Goal: Transaction & Acquisition: Purchase product/service

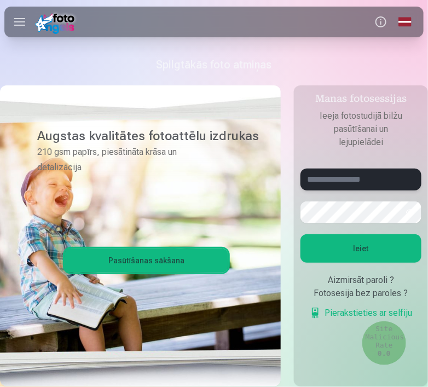
click at [322, 181] on input "text" at bounding box center [361, 180] width 121 height 22
type input "**********"
click at [413, 210] on button "button" at bounding box center [410, 212] width 21 height 21
click at [388, 253] on button "Ieiet" at bounding box center [361, 248] width 121 height 28
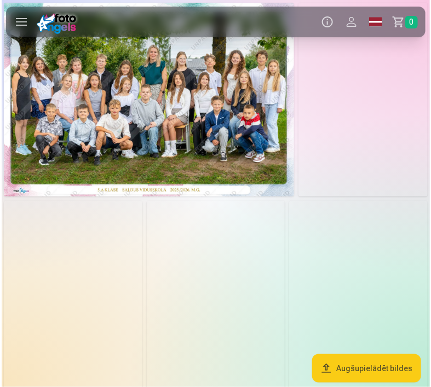
scroll to position [21, 0]
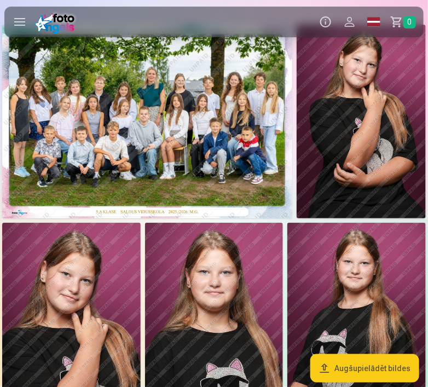
click at [269, 155] on img at bounding box center [147, 122] width 290 height 194
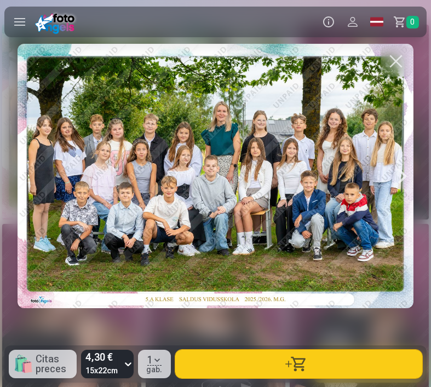
click at [315, 260] on div at bounding box center [216, 176] width 396 height 264
click at [406, 170] on div at bounding box center [402, 176] width 22 height 264
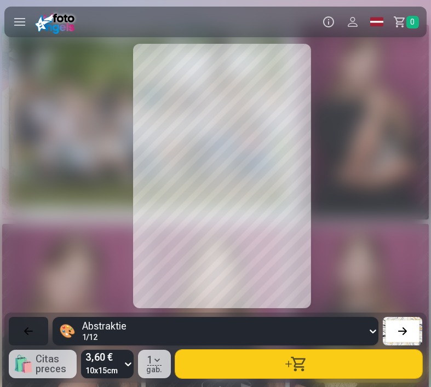
scroll to position [0, 431]
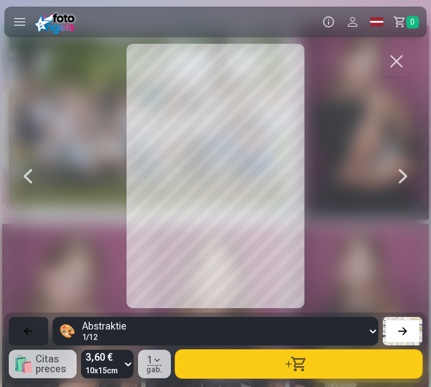
click at [406, 170] on div at bounding box center [403, 176] width 22 height 264
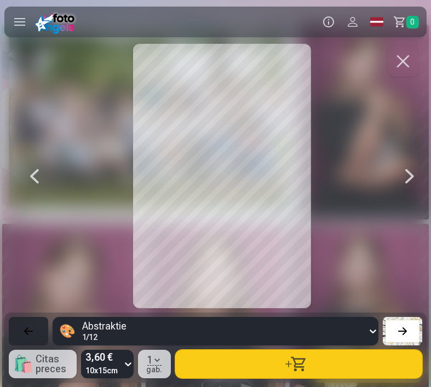
scroll to position [0, 862]
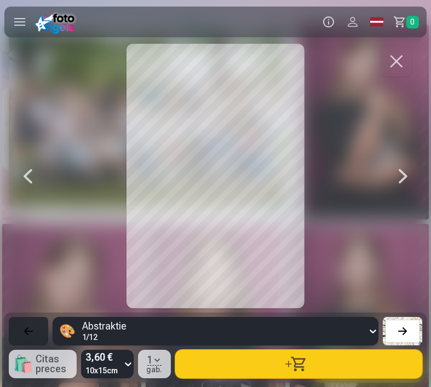
click at [406, 170] on div at bounding box center [403, 176] width 22 height 264
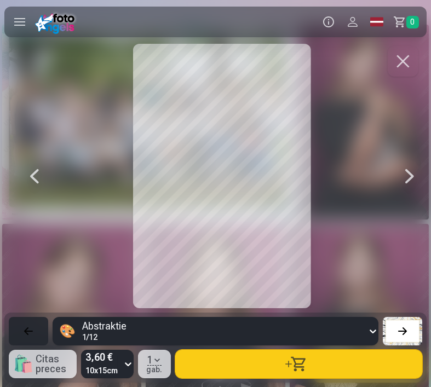
scroll to position [0, 1723]
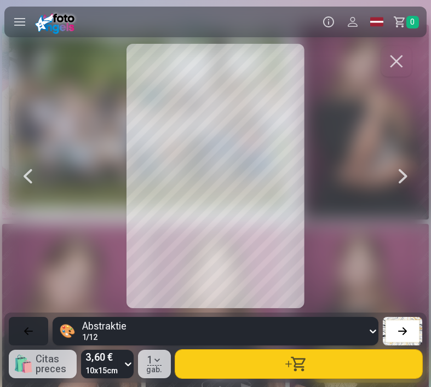
click at [406, 170] on div at bounding box center [403, 176] width 22 height 264
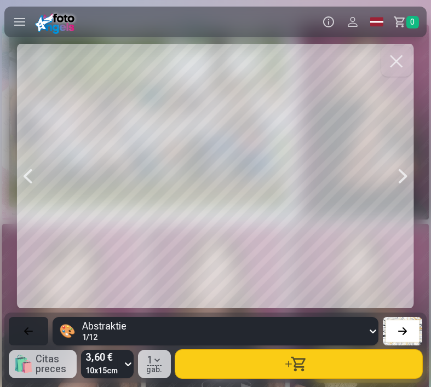
click at [406, 170] on div at bounding box center [403, 176] width 22 height 264
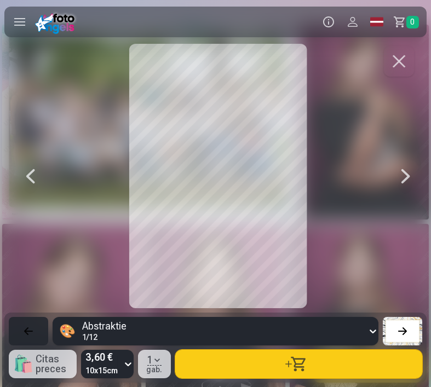
scroll to position [0, 3016]
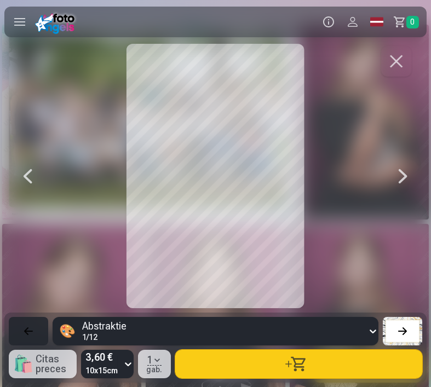
click at [406, 170] on div at bounding box center [403, 176] width 22 height 264
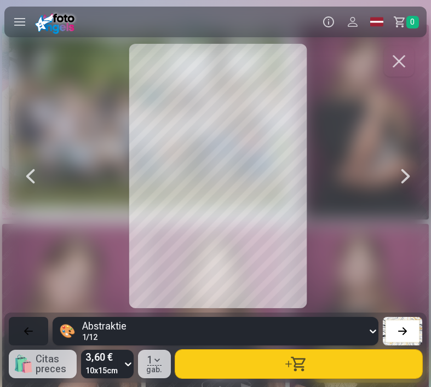
scroll to position [0, 3877]
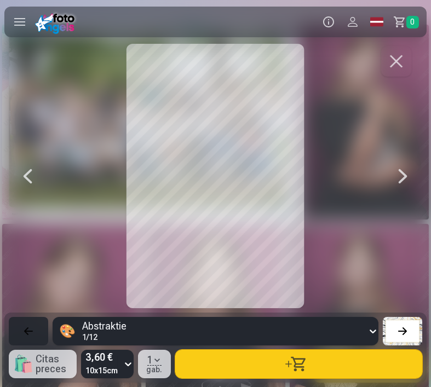
click at [406, 170] on div at bounding box center [403, 176] width 22 height 264
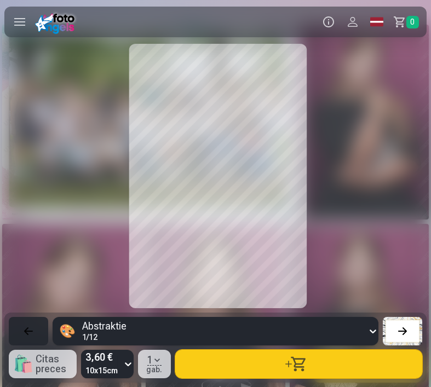
scroll to position [0, 5170]
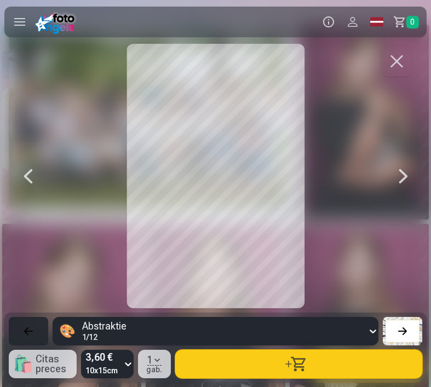
click at [406, 170] on div at bounding box center [403, 176] width 22 height 264
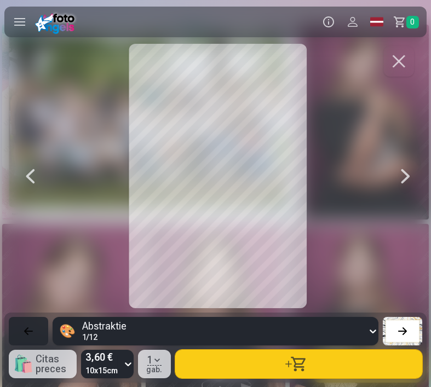
scroll to position [0, 6032]
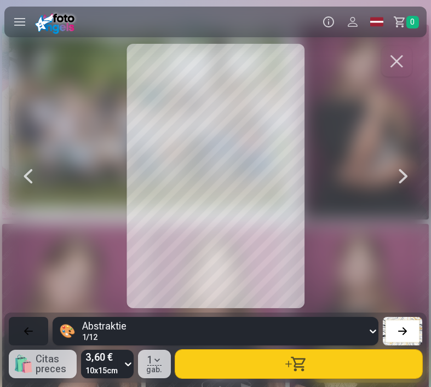
click at [406, 170] on div at bounding box center [403, 176] width 22 height 264
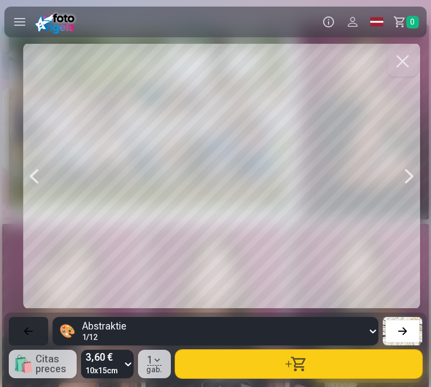
scroll to position [0, 7324]
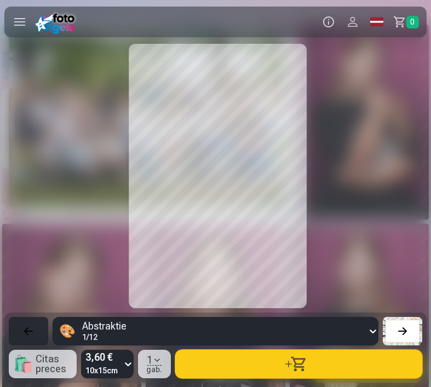
scroll to position [0, 7755]
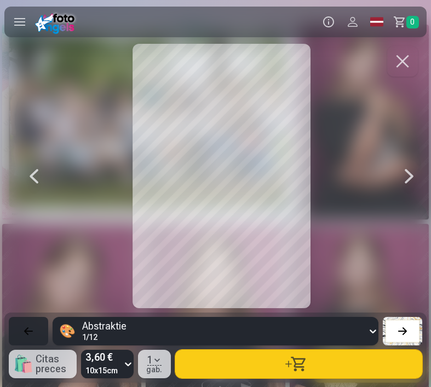
scroll to position [0, 8186]
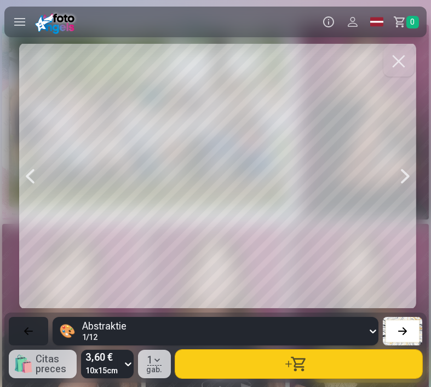
scroll to position [0, 9479]
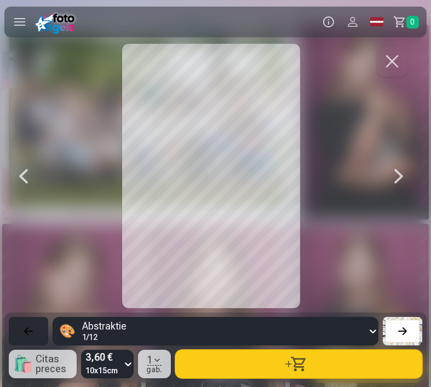
scroll to position [0, 9048]
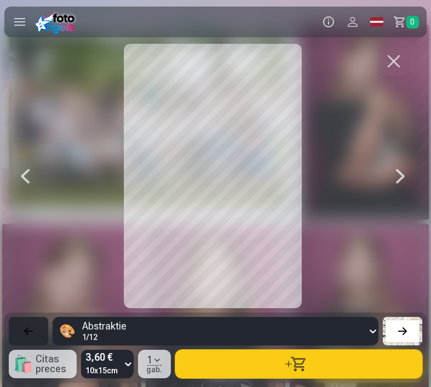
scroll to position [0, 8617]
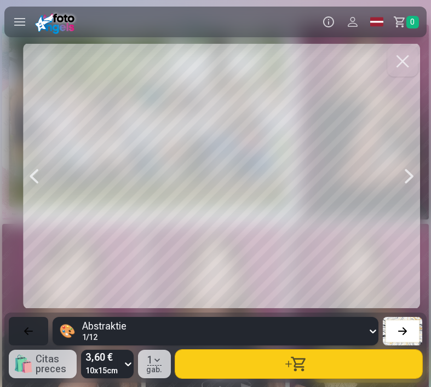
scroll to position [0, 7324]
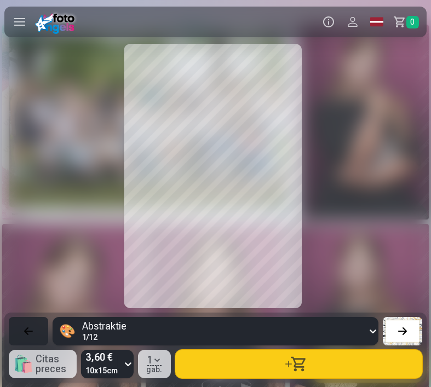
scroll to position [0, 6462]
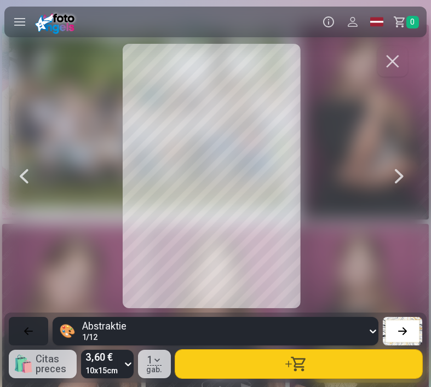
scroll to position [0, 1723]
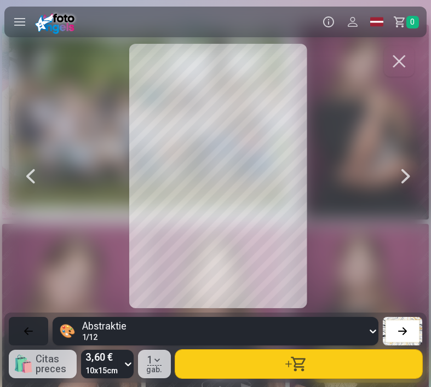
scroll to position [0, 2154]
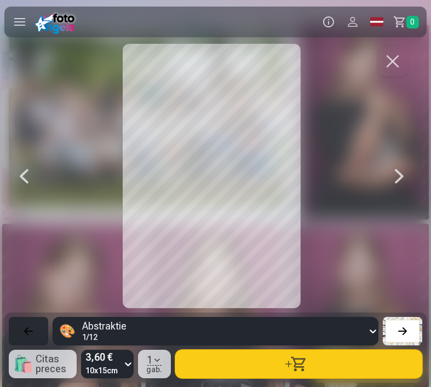
scroll to position [0, 431]
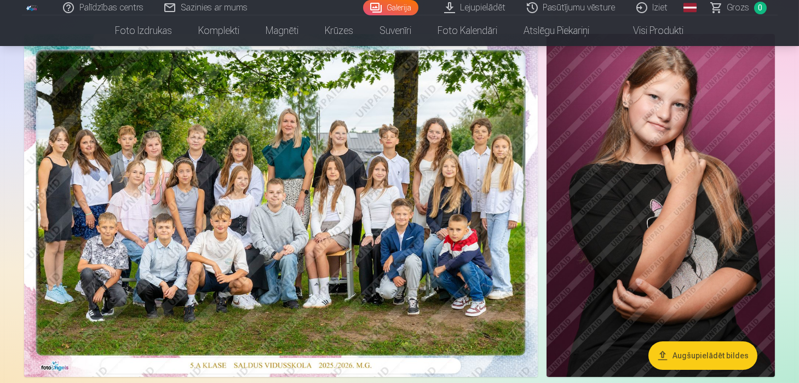
scroll to position [108, 0]
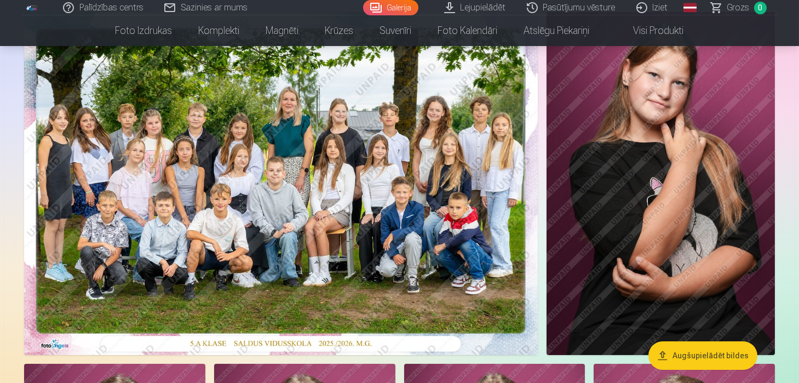
click at [428, 164] on img at bounding box center [280, 183] width 513 height 343
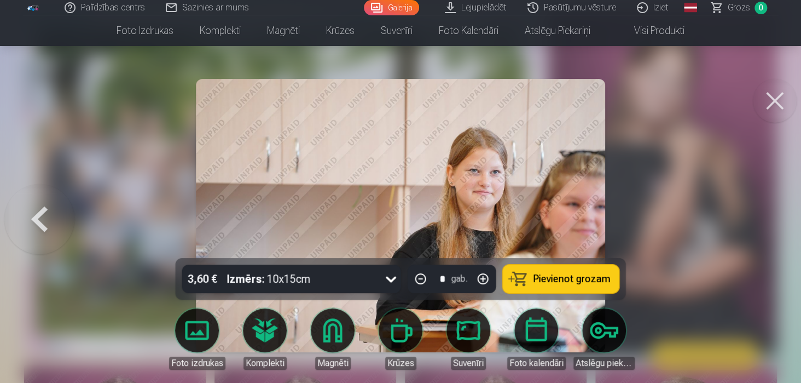
click at [428, 104] on button at bounding box center [775, 101] width 44 height 44
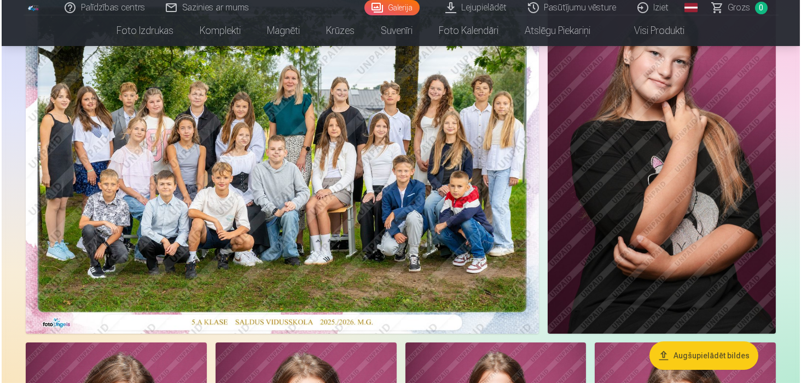
scroll to position [152, 0]
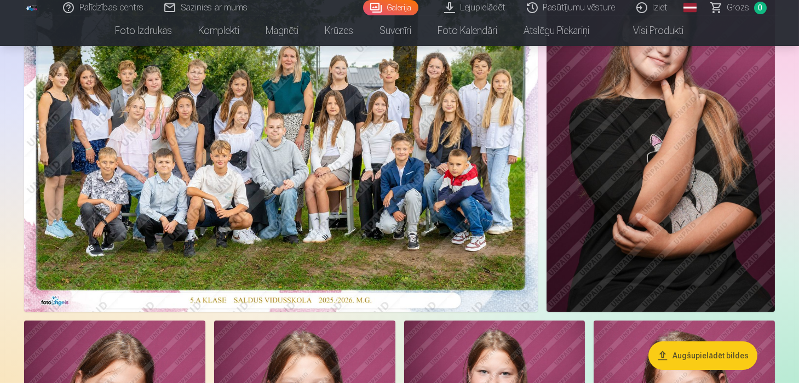
click at [428, 156] on img at bounding box center [280, 140] width 513 height 343
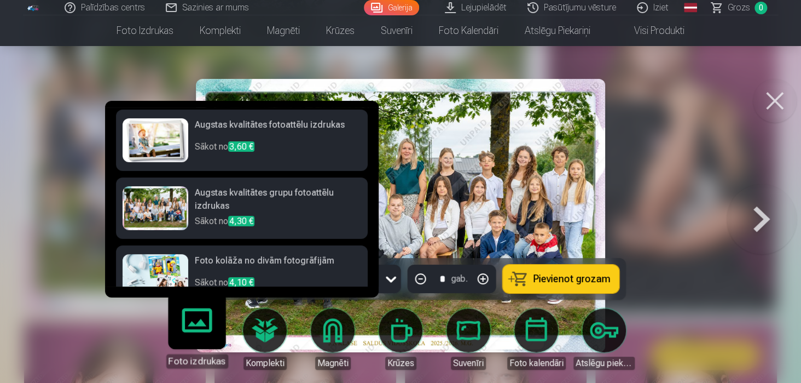
click at [327, 218] on p "Sākot no 4,30 €" at bounding box center [278, 222] width 166 height 15
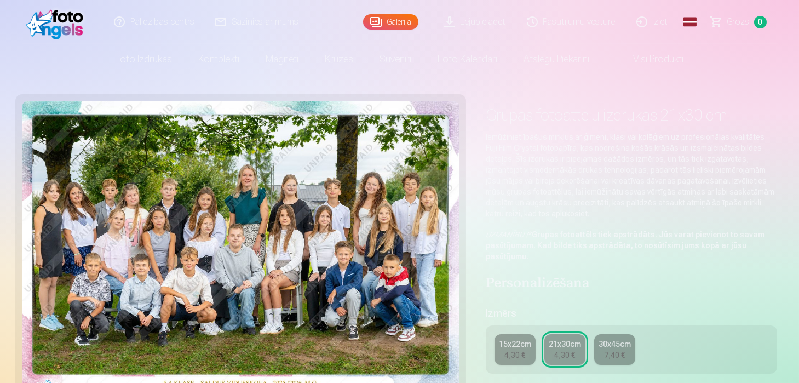
click at [428, 344] on div "15x22cm" at bounding box center [515, 343] width 32 height 11
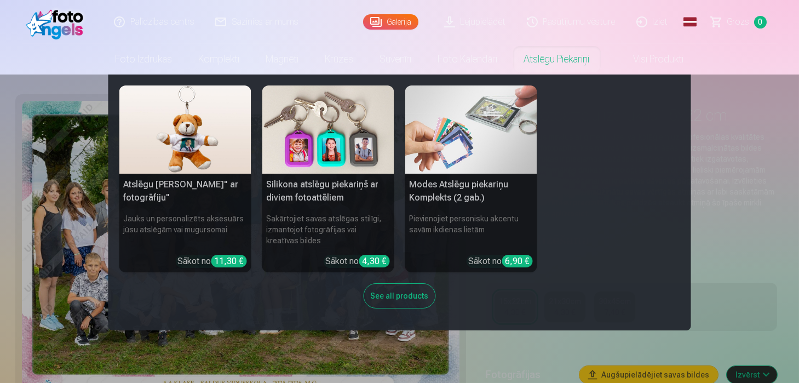
click at [428, 229] on nav "Atslēgu piekariņš Lācītis" ar fotogrāfiju" Jauks un personalizēts aksesuārs jūs…" at bounding box center [399, 202] width 799 height 256
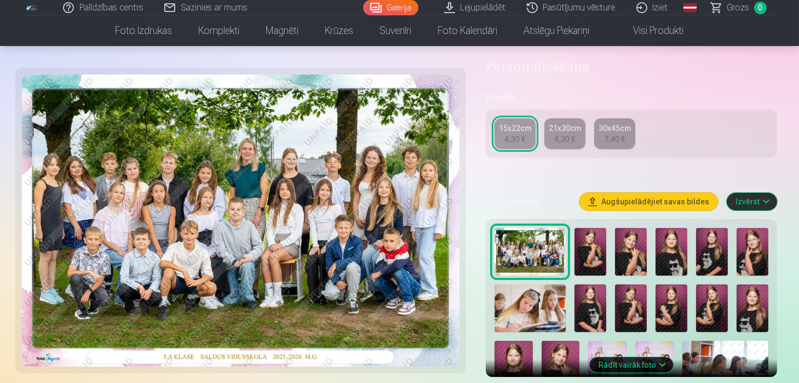
scroll to position [195, 0]
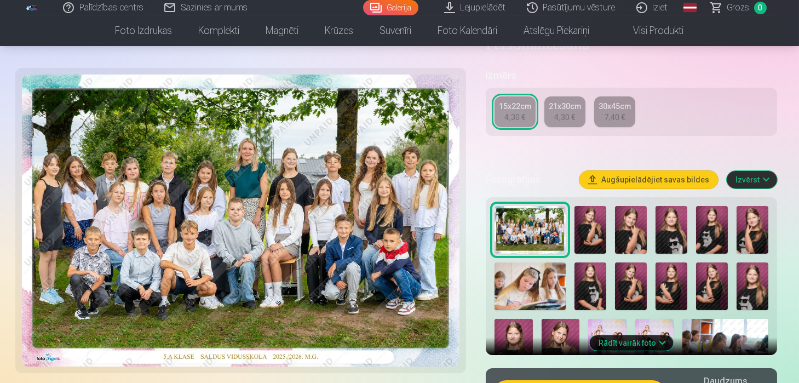
click at [428, 344] on button "Rādīt vairāk foto" at bounding box center [632, 342] width 84 height 15
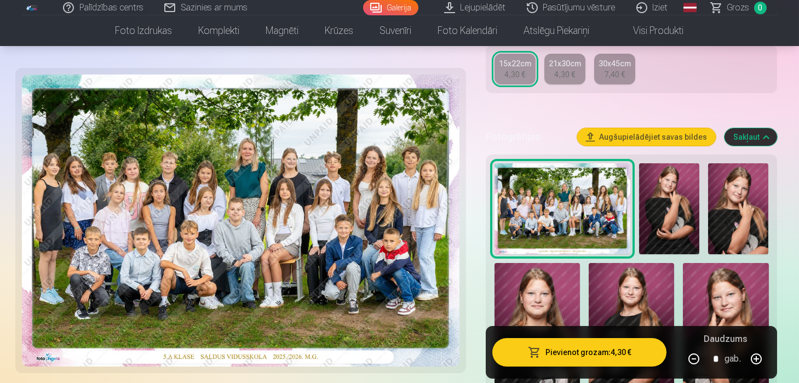
scroll to position [238, 0]
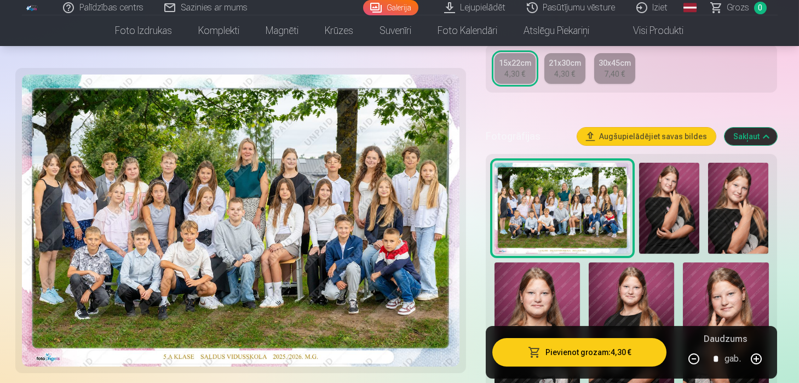
click at [428, 351] on button "Pievienot grozam : 4,30 €" at bounding box center [579, 352] width 175 height 28
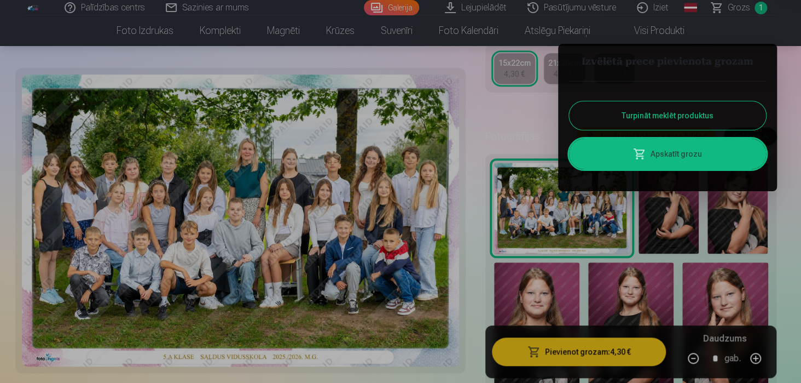
click at [428, 265] on div at bounding box center [400, 191] width 801 height 383
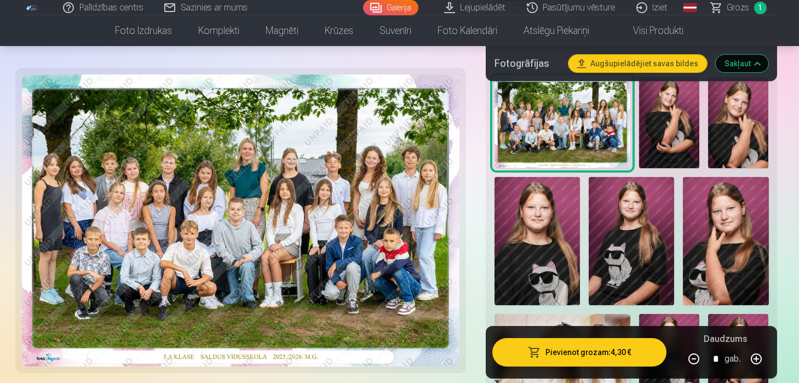
scroll to position [325, 0]
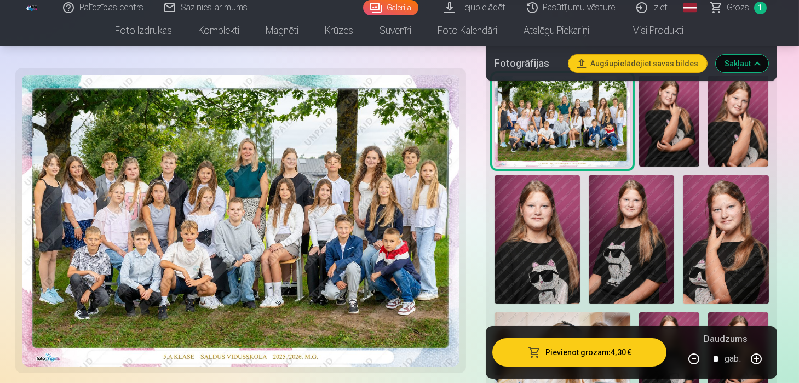
click at [428, 242] on img at bounding box center [536, 239] width 85 height 128
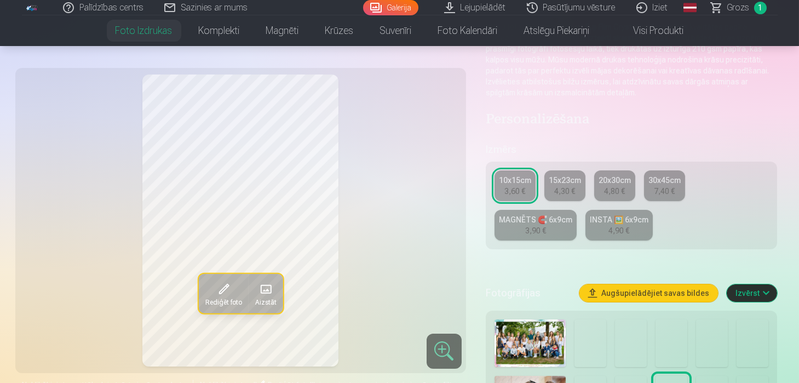
scroll to position [108, 0]
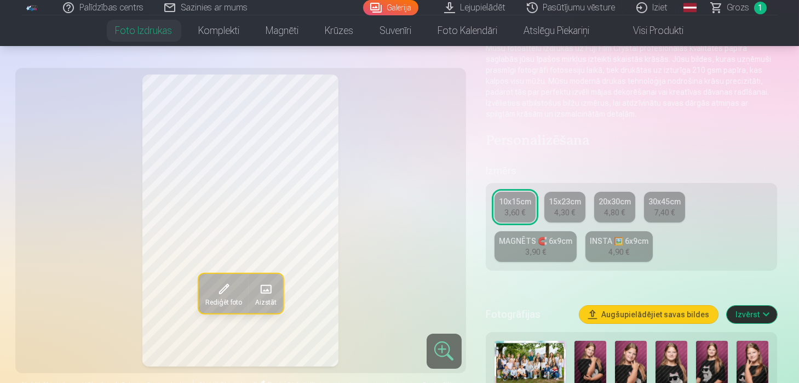
click at [621, 245] on div "INSTA 🖼️ 6x9cm" at bounding box center [619, 240] width 59 height 11
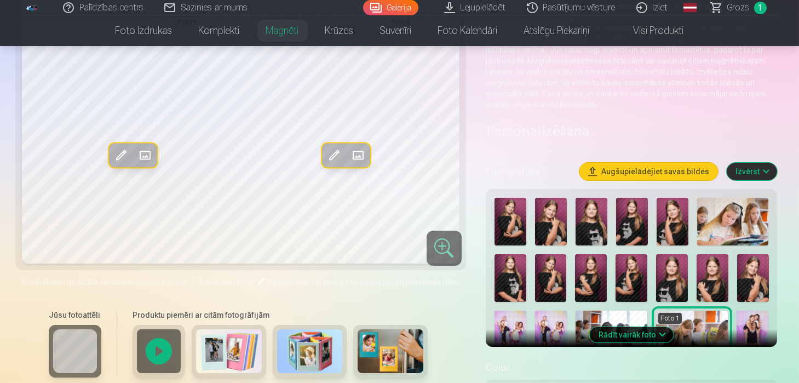
scroll to position [152, 0]
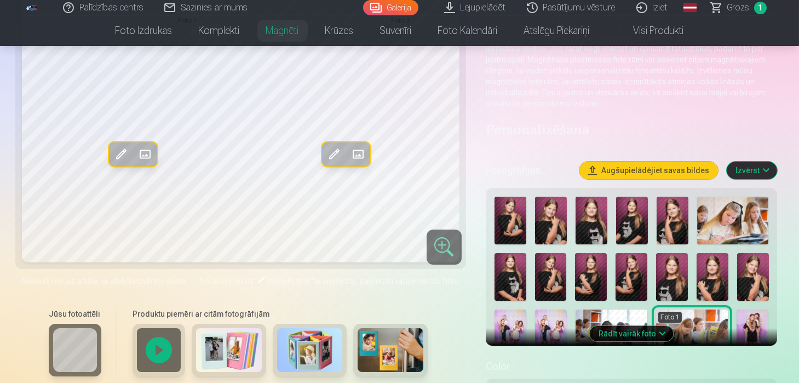
click at [640, 335] on button "Rādīt vairāk foto" at bounding box center [632, 333] width 84 height 15
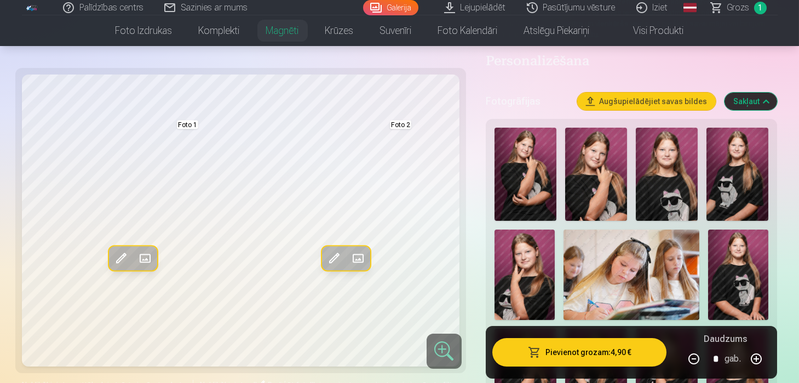
scroll to position [238, 0]
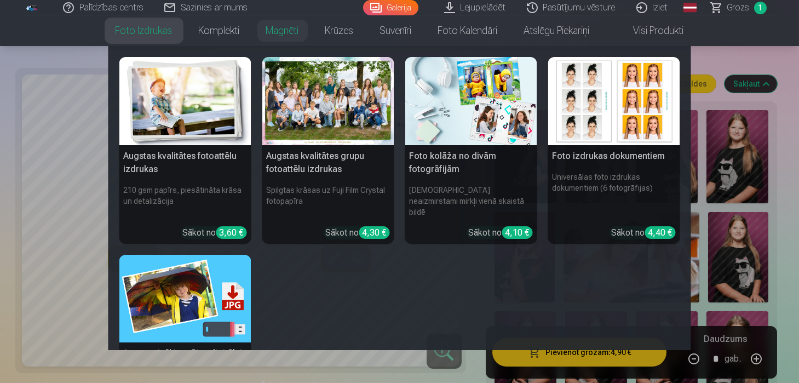
click at [629, 128] on img at bounding box center [614, 101] width 132 height 88
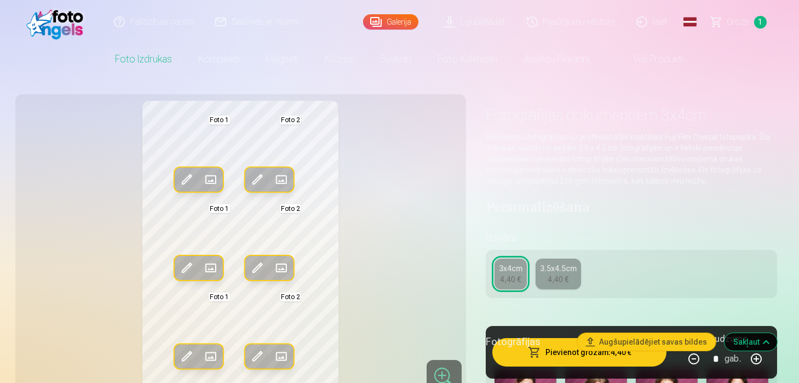
click at [182, 177] on span at bounding box center [186, 180] width 18 height 18
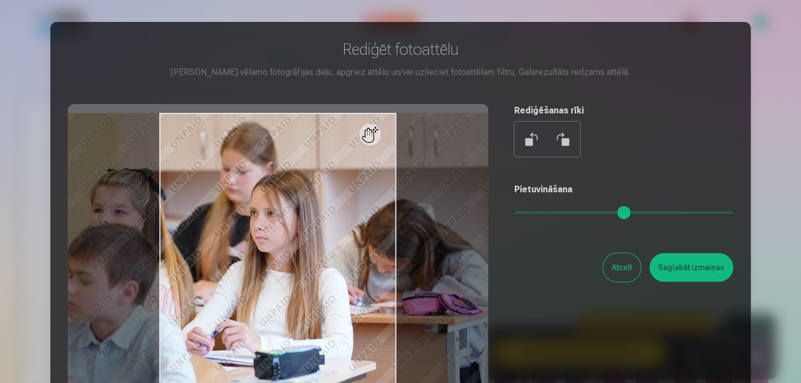
click at [775, 187] on div at bounding box center [400, 191] width 801 height 383
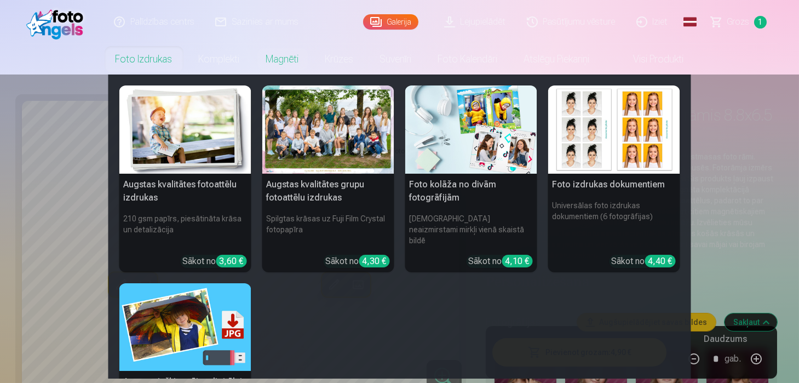
click at [583, 138] on img at bounding box center [614, 129] width 132 height 88
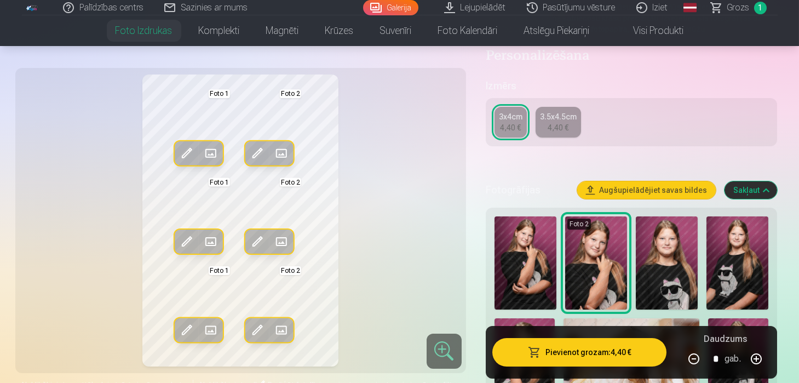
scroll to position [173, 0]
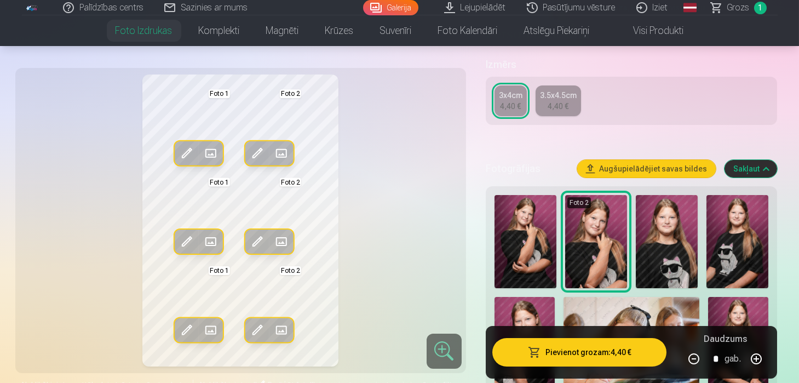
click at [682, 236] on img at bounding box center [667, 241] width 62 height 93
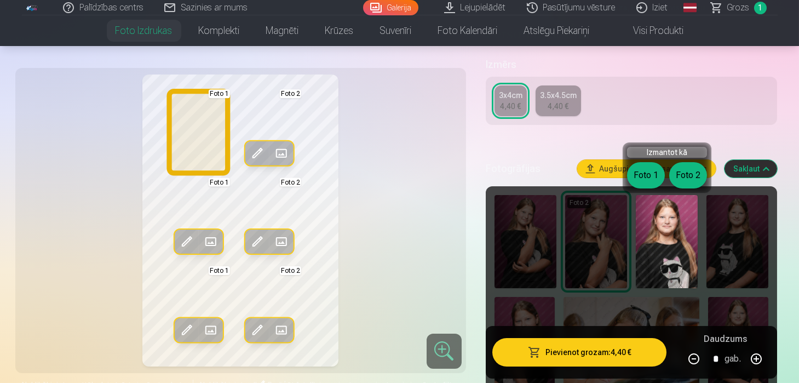
click at [640, 178] on button "Foto 1" at bounding box center [646, 175] width 38 height 26
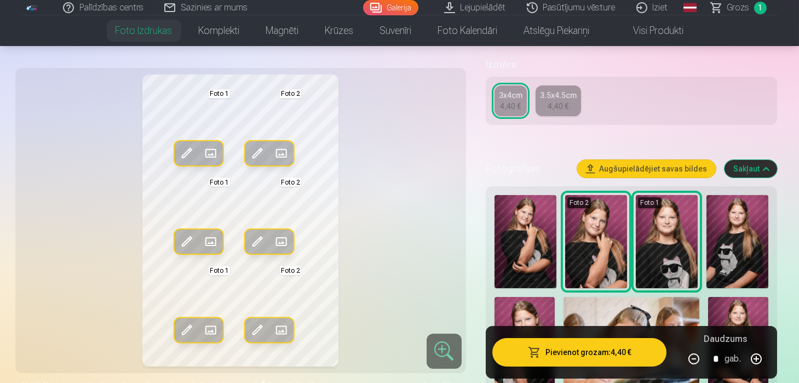
click at [669, 220] on img at bounding box center [667, 241] width 62 height 93
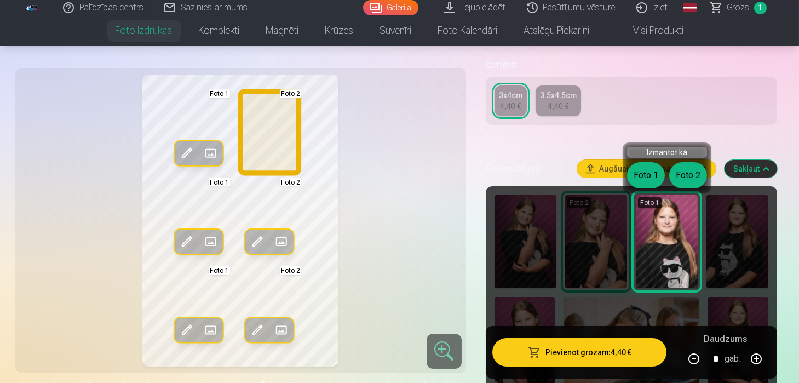
click at [693, 169] on button "Foto 2" at bounding box center [688, 175] width 38 height 26
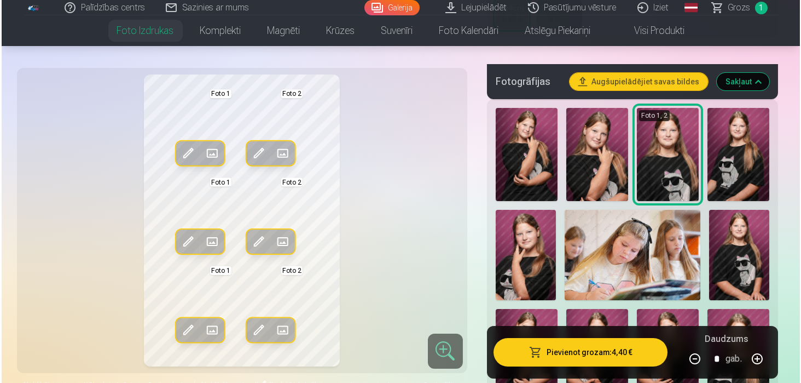
scroll to position [282, 0]
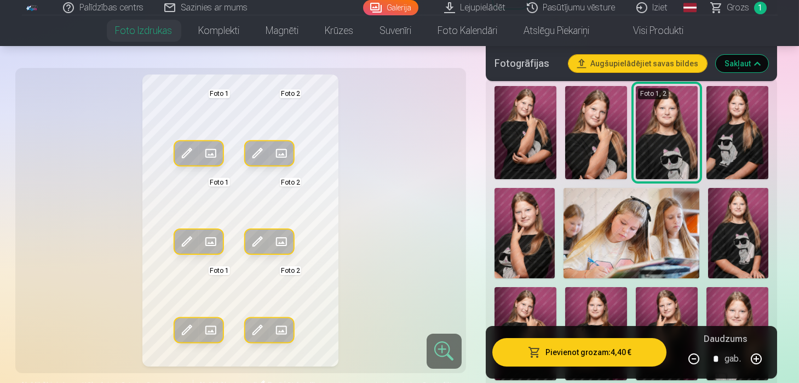
click at [735, 217] on img at bounding box center [738, 233] width 60 height 91
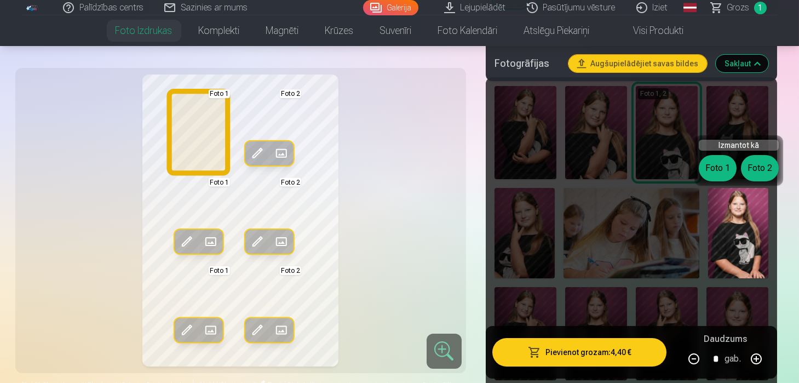
click at [719, 162] on button "Foto 1" at bounding box center [718, 168] width 38 height 26
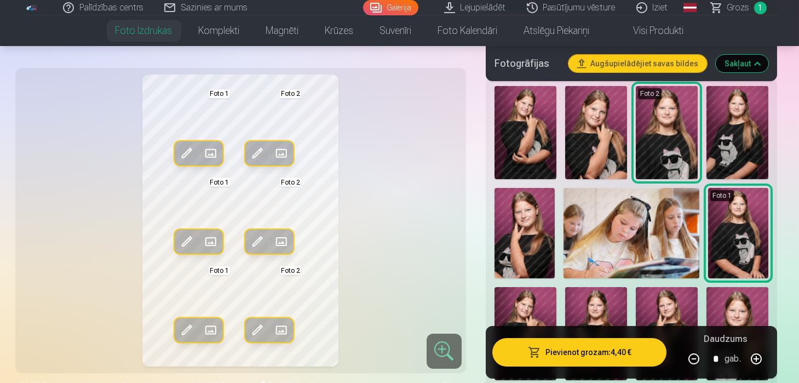
click at [604, 355] on button "Pievienot grozam : 4,40 €" at bounding box center [579, 352] width 175 height 28
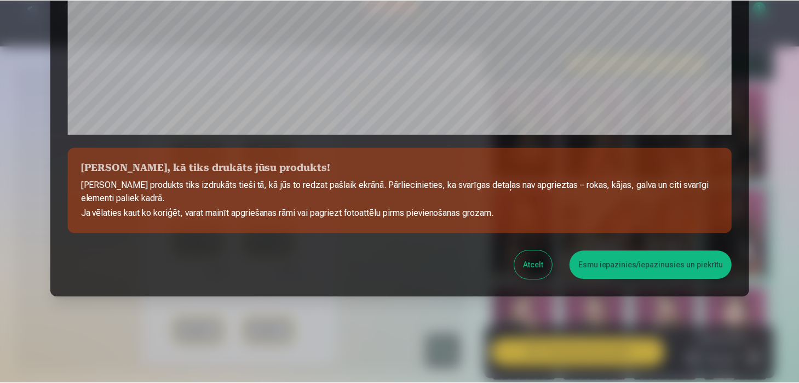
scroll to position [406, 0]
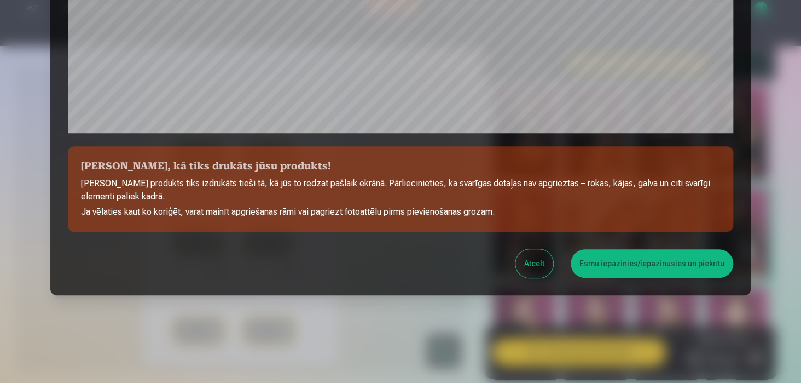
click at [649, 257] on button "Esmu iepazinies/iepazinusies un piekrītu" at bounding box center [652, 263] width 163 height 28
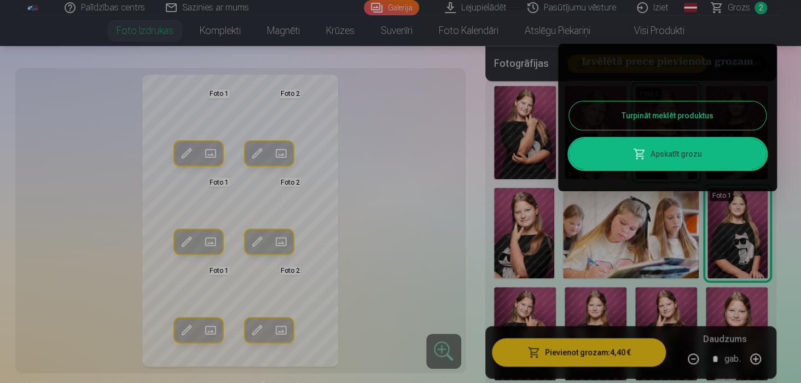
click at [391, 189] on div at bounding box center [400, 191] width 801 height 383
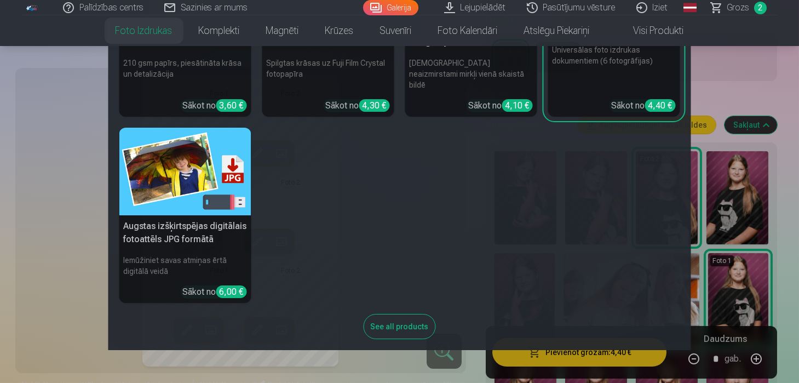
scroll to position [195, 0]
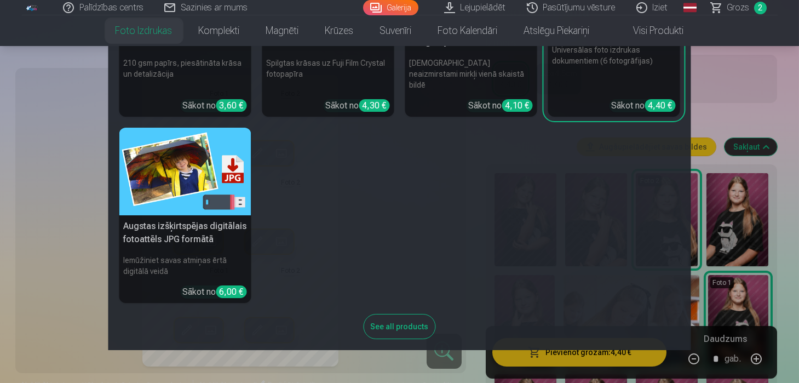
click at [73, 184] on nav "Augstas kvalitātes fotoattēlu izdrukas 210 gsm papīrs, piesātināta krāsa un det…" at bounding box center [399, 198] width 799 height 304
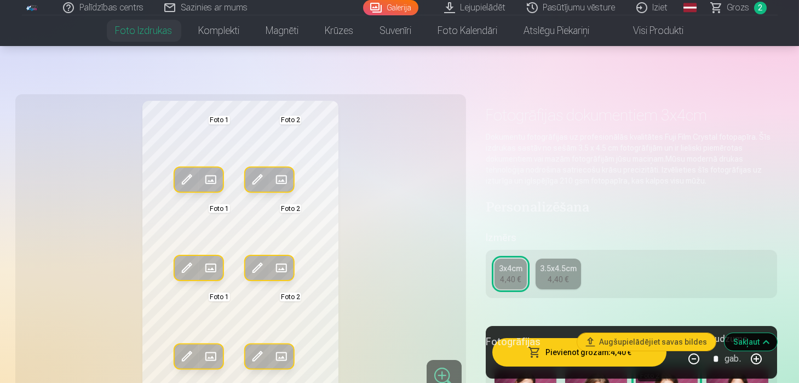
scroll to position [0, 0]
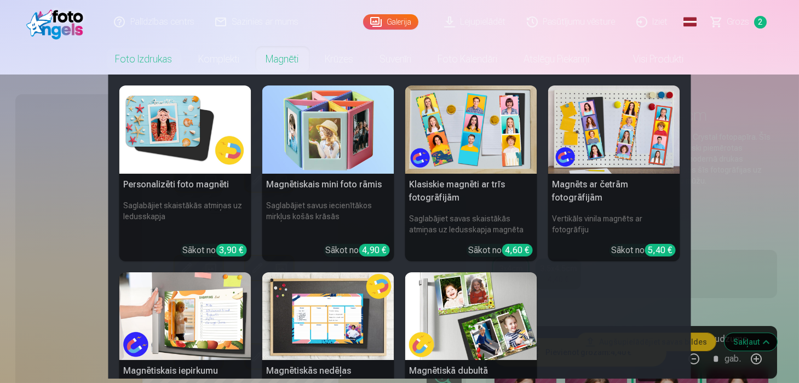
click at [468, 283] on img at bounding box center [471, 316] width 132 height 88
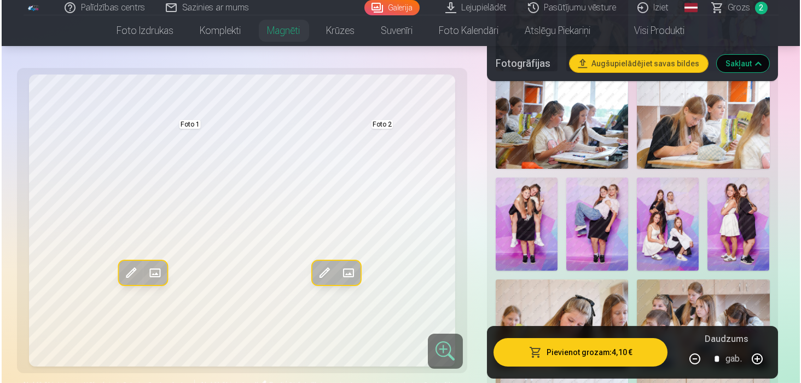
scroll to position [715, 0]
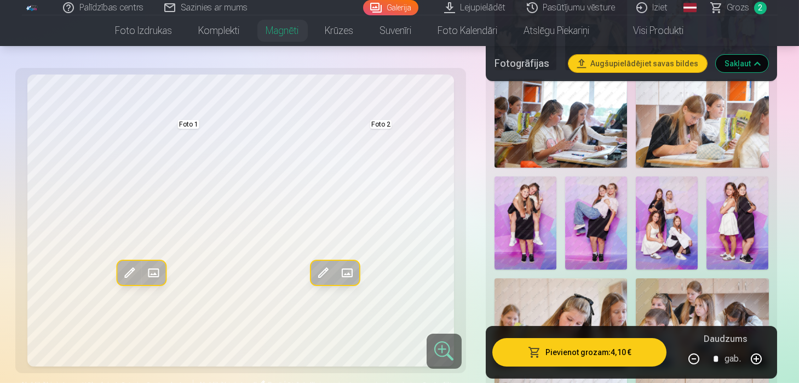
click at [520, 232] on img at bounding box center [525, 222] width 62 height 93
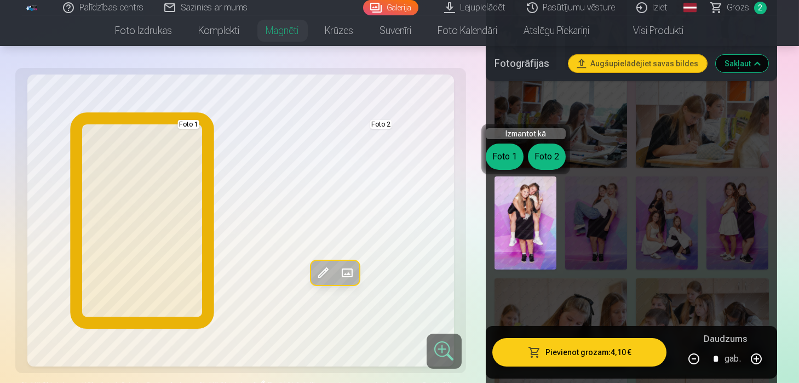
click at [498, 152] on button "Foto 1" at bounding box center [505, 156] width 38 height 26
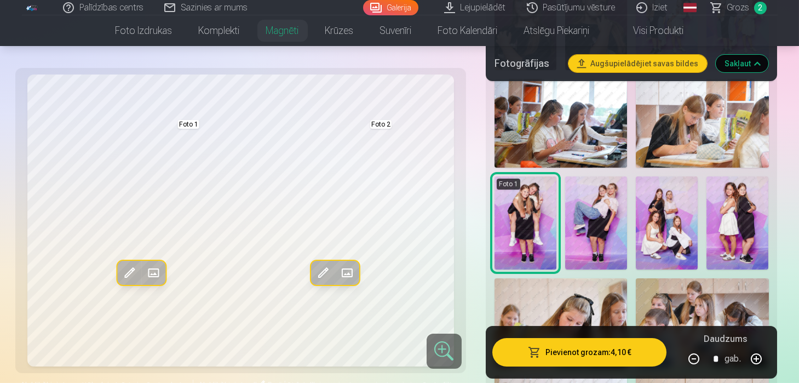
click at [734, 226] on img at bounding box center [737, 222] width 62 height 93
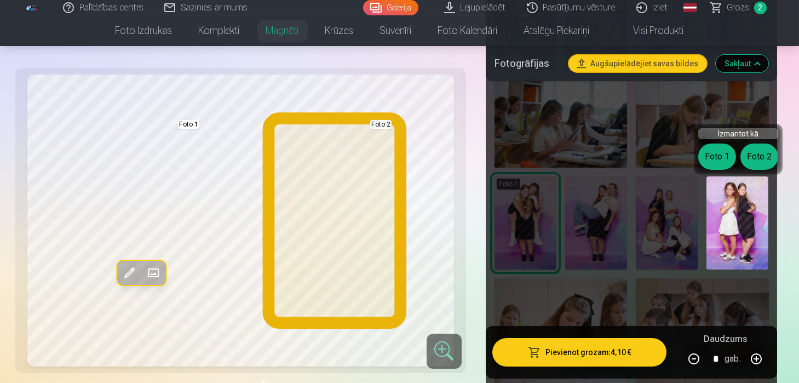
click at [771, 157] on button "Foto 2" at bounding box center [759, 156] width 38 height 26
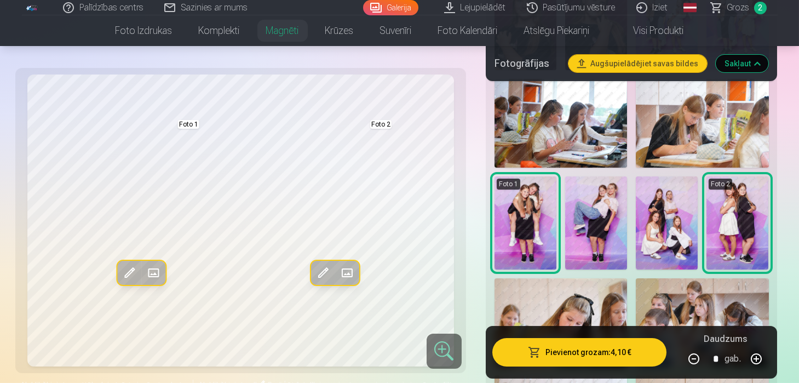
click at [596, 354] on button "Pievienot grozam : 4,10 €" at bounding box center [579, 352] width 175 height 28
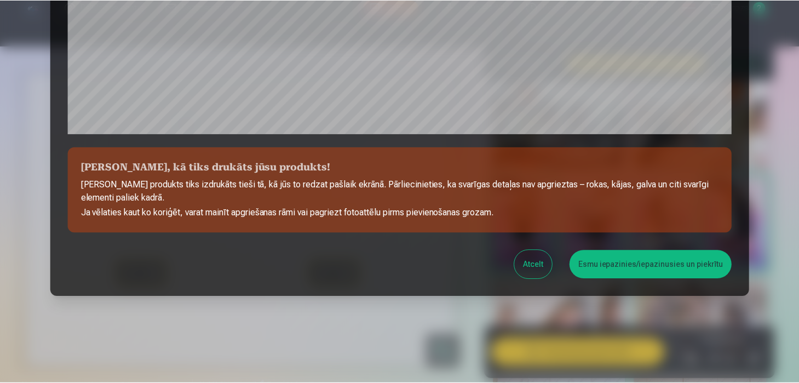
scroll to position [406, 0]
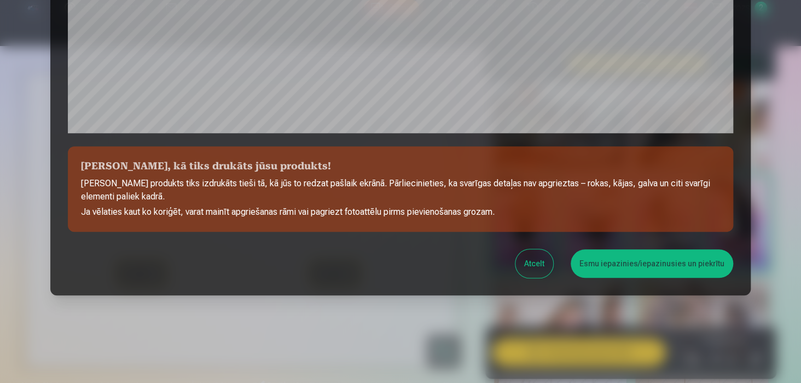
click at [655, 253] on button "Esmu iepazinies/iepazinusies un piekrītu" at bounding box center [652, 263] width 163 height 28
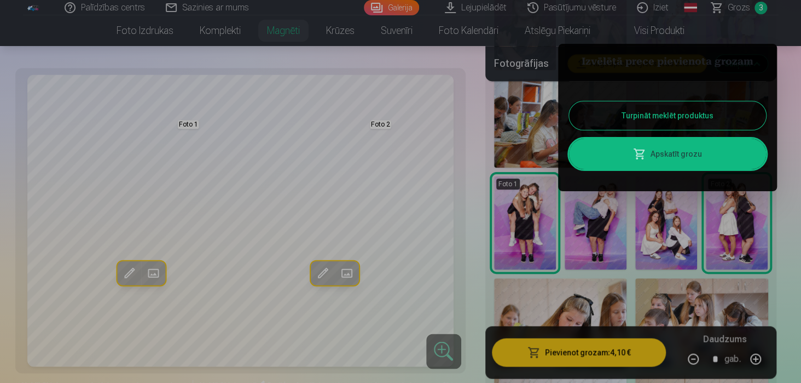
click at [507, 227] on div at bounding box center [400, 191] width 801 height 383
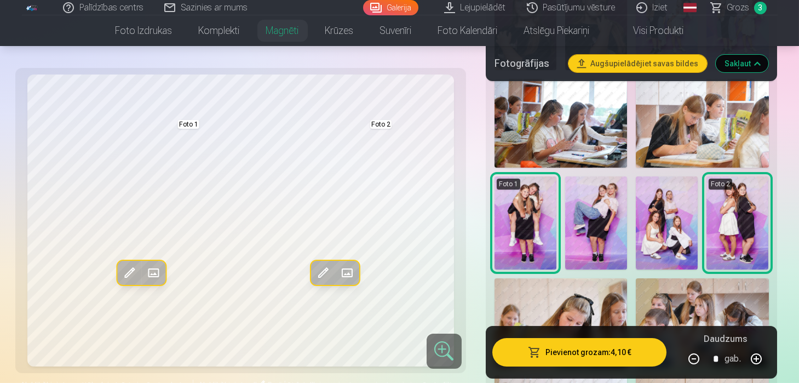
click at [604, 230] on img at bounding box center [596, 222] width 62 height 93
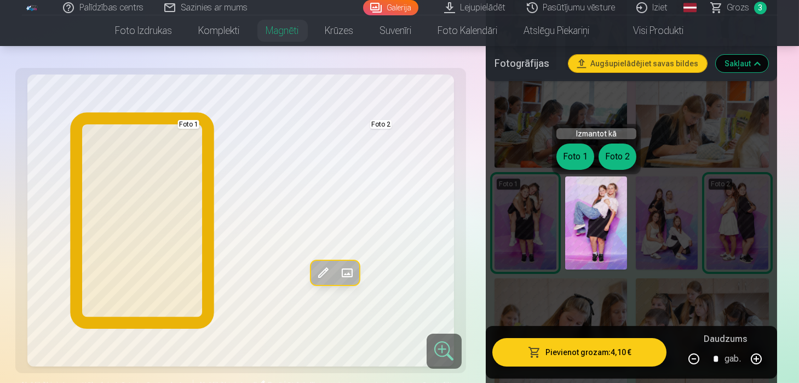
click at [572, 153] on button "Foto 1" at bounding box center [575, 156] width 38 height 26
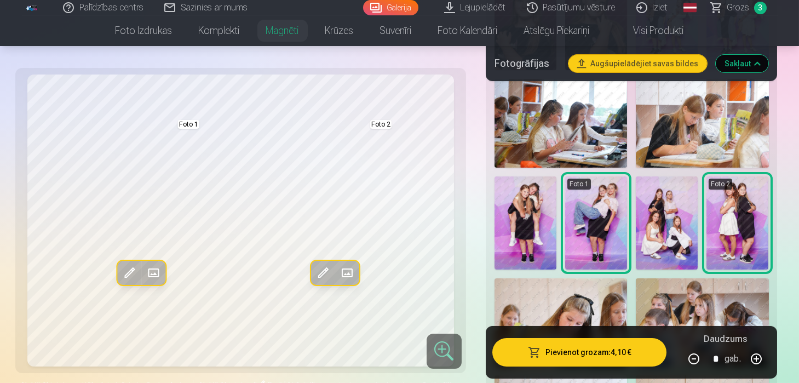
click at [666, 206] on img at bounding box center [667, 222] width 62 height 93
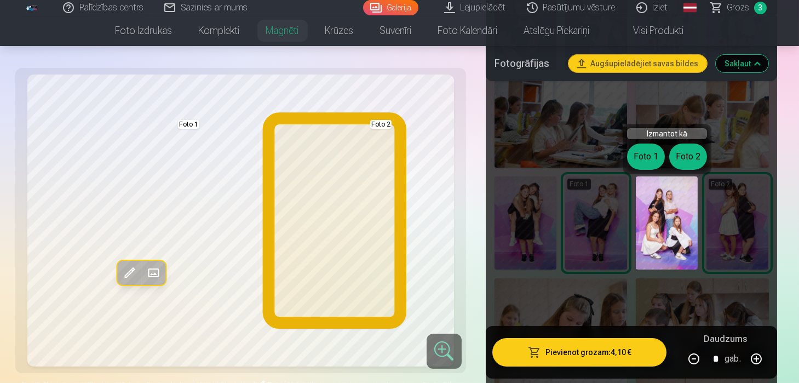
click at [688, 154] on button "Foto 2" at bounding box center [688, 156] width 38 height 26
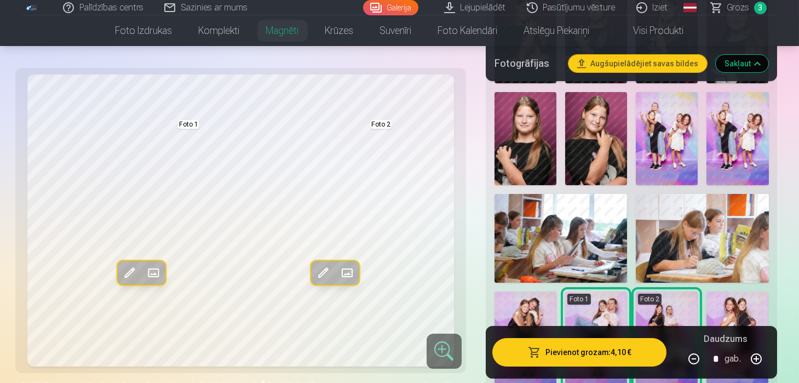
scroll to position [585, 0]
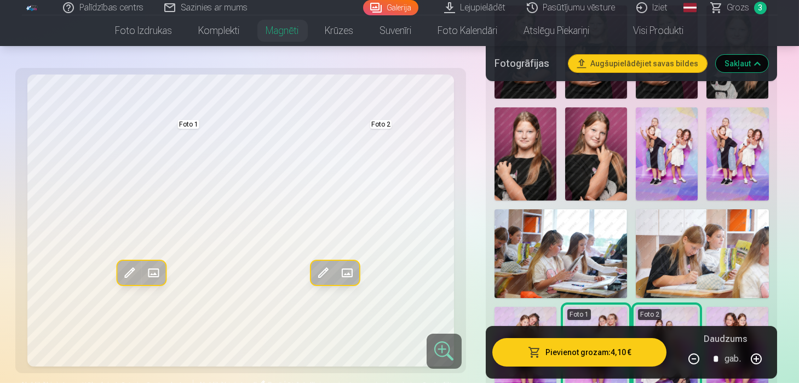
click at [732, 147] on img at bounding box center [737, 153] width 62 height 93
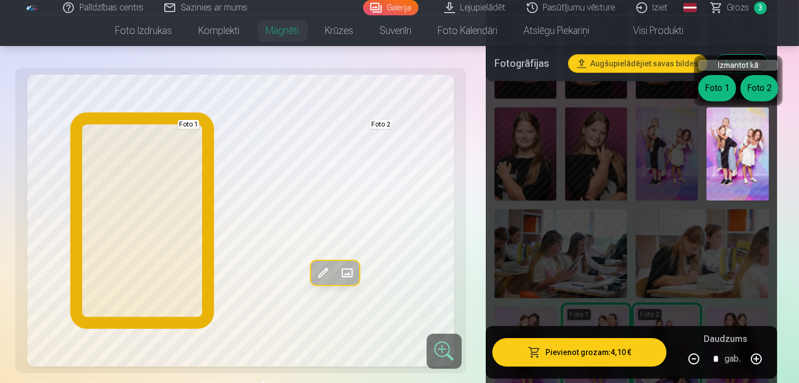
click at [709, 85] on button "Foto 1" at bounding box center [717, 88] width 38 height 26
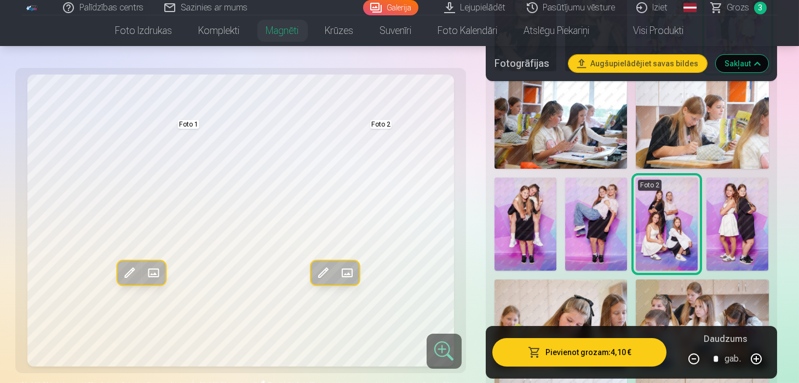
scroll to position [715, 0]
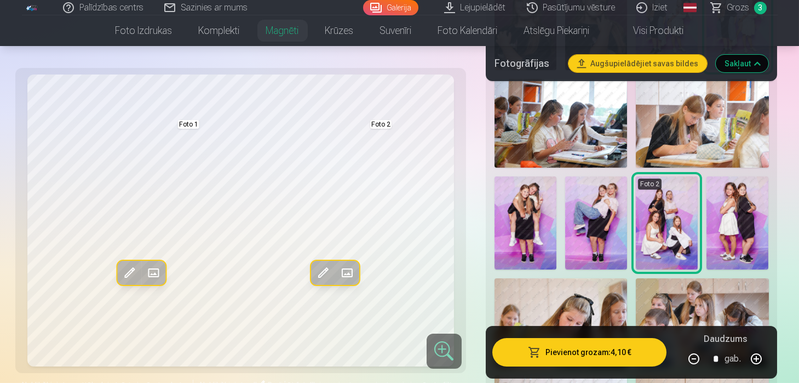
click at [589, 221] on img at bounding box center [596, 222] width 62 height 93
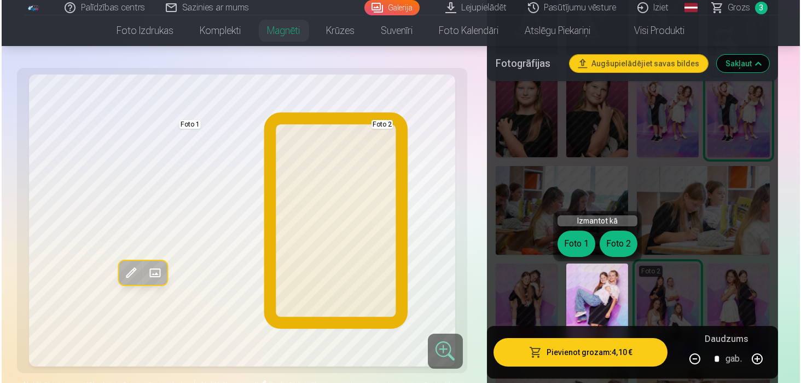
scroll to position [607, 0]
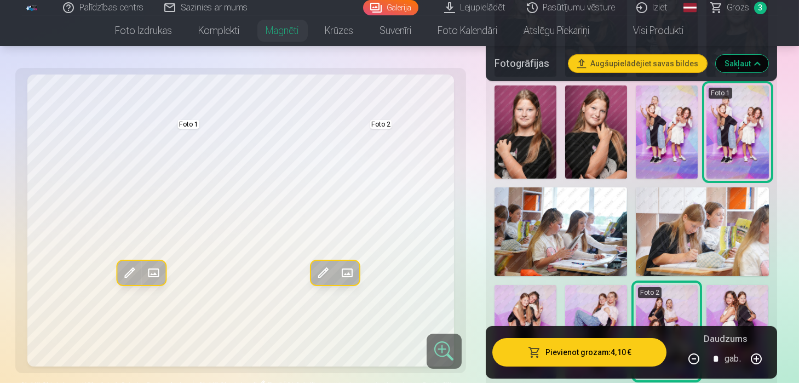
click at [595, 353] on button "Pievienot grozam : 4,10 €" at bounding box center [579, 352] width 175 height 28
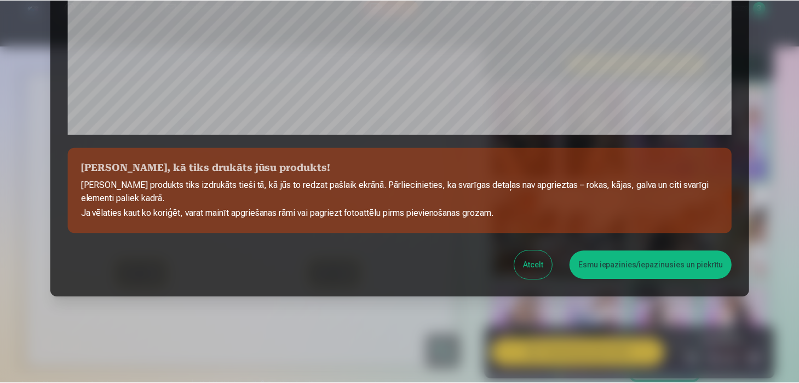
scroll to position [406, 0]
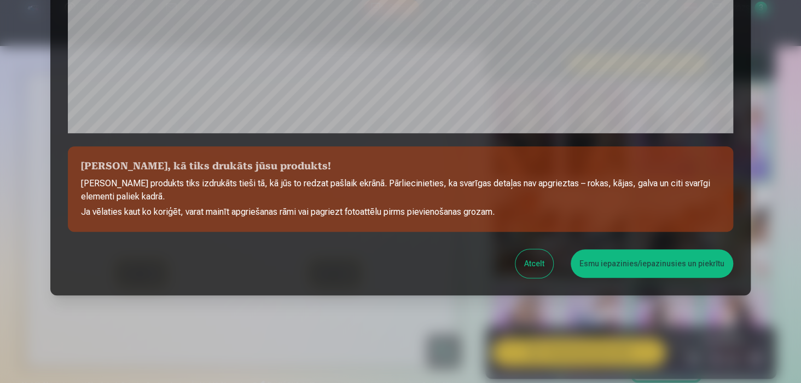
click at [631, 267] on button "Esmu iepazinies/iepazinusies un piekrītu" at bounding box center [652, 263] width 163 height 28
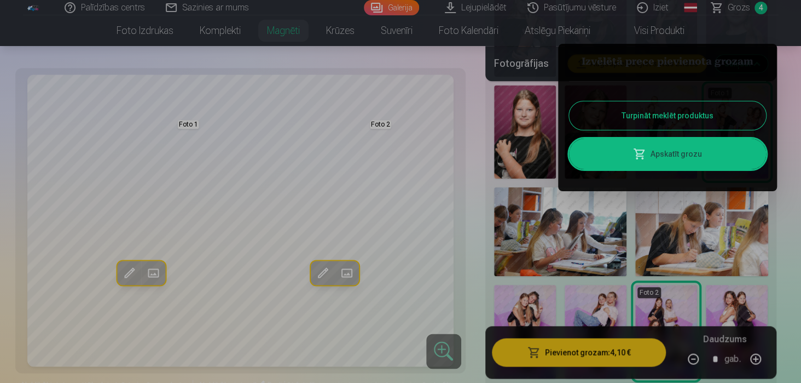
click at [636, 160] on link "Apskatīt grozu" at bounding box center [667, 154] width 197 height 31
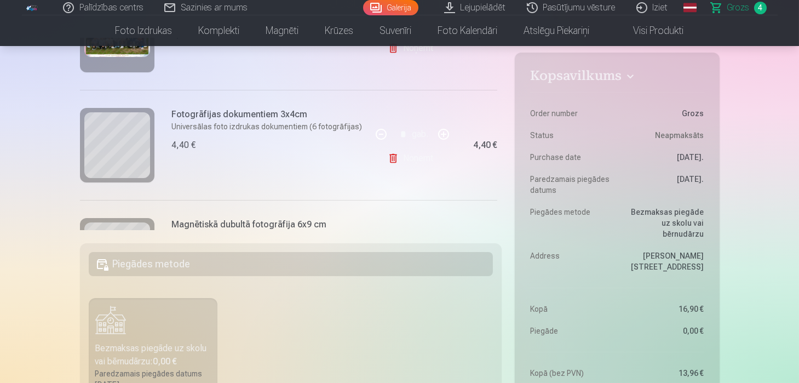
scroll to position [100, 0]
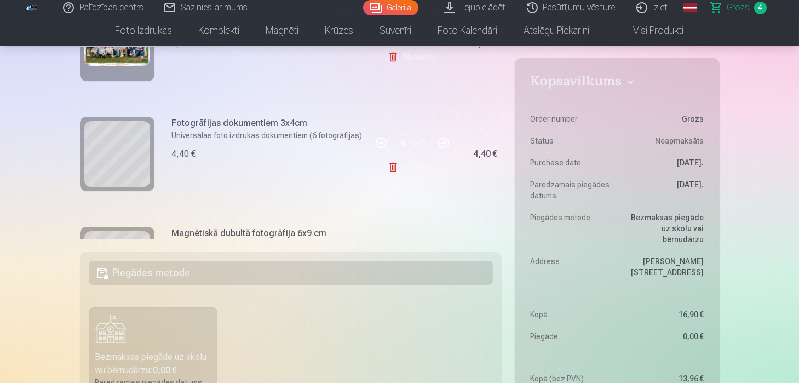
click at [503, 135] on div "Kopsavilkums Order number Grozs Status Neapmaksāts Purchase date [DATE]. Paredz…" at bounding box center [399, 379] width 639 height 665
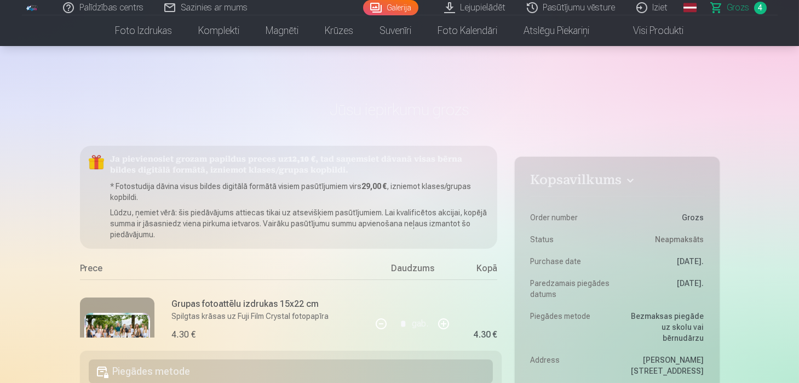
scroll to position [0, 0]
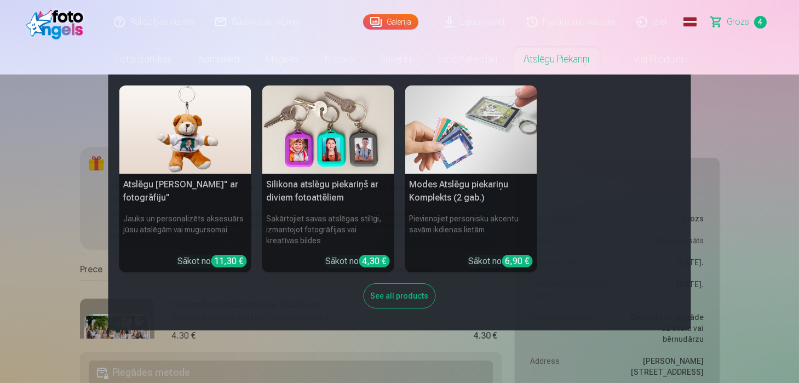
click at [547, 60] on link "Atslēgu piekariņi" at bounding box center [557, 59] width 92 height 31
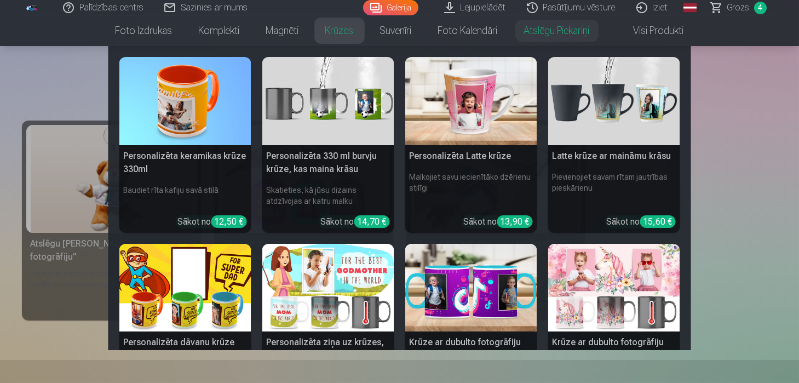
scroll to position [108, 0]
click at [330, 31] on link "Krūzes" at bounding box center [339, 30] width 55 height 31
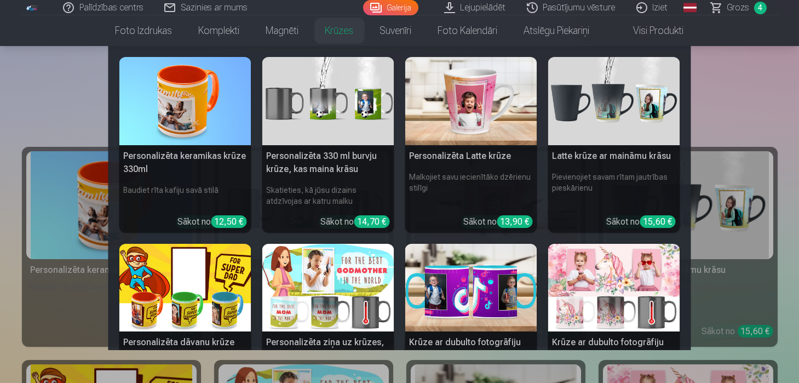
scroll to position [86, 0]
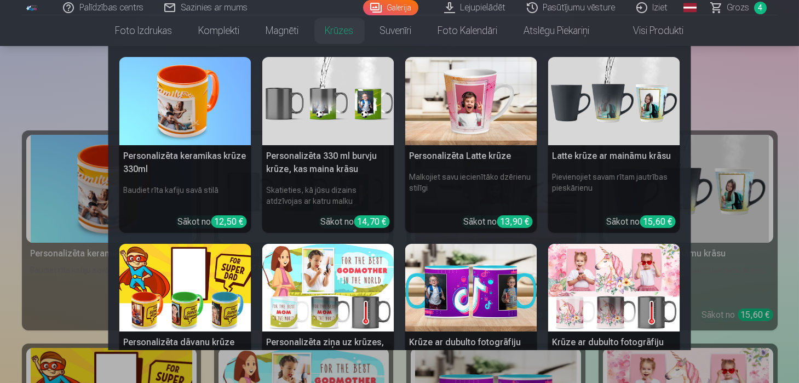
click at [46, 88] on nav "Personalizēta keramikas krūze 330ml Baudiet rīta kafiju savā stilā Sākot no 12,…" at bounding box center [399, 198] width 799 height 304
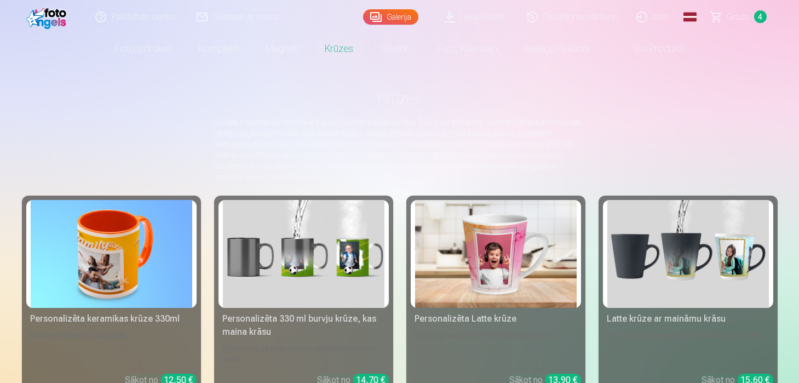
scroll to position [0, 0]
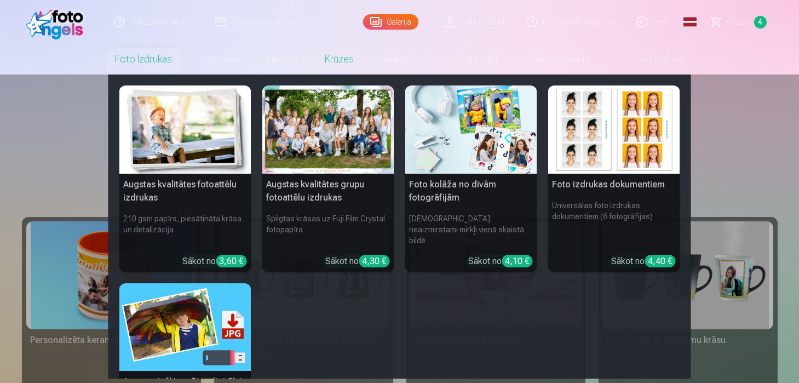
click at [148, 55] on link "Foto izdrukas" at bounding box center [143, 59] width 83 height 31
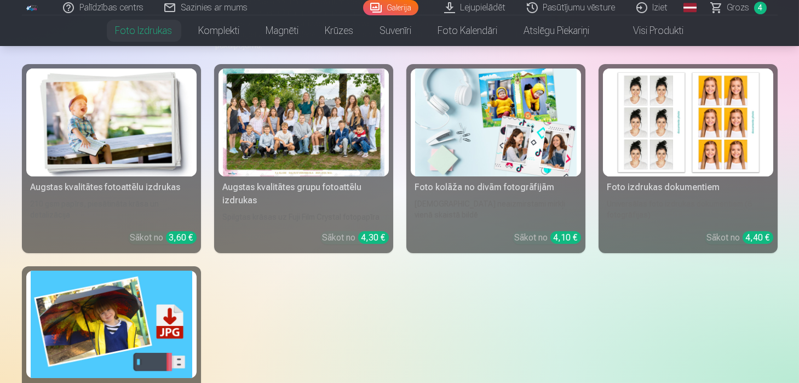
scroll to position [152, 0]
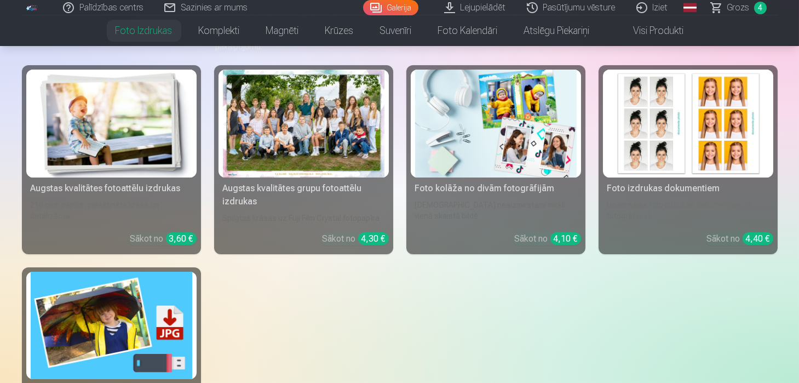
click at [130, 142] on img at bounding box center [111, 124] width 161 height 108
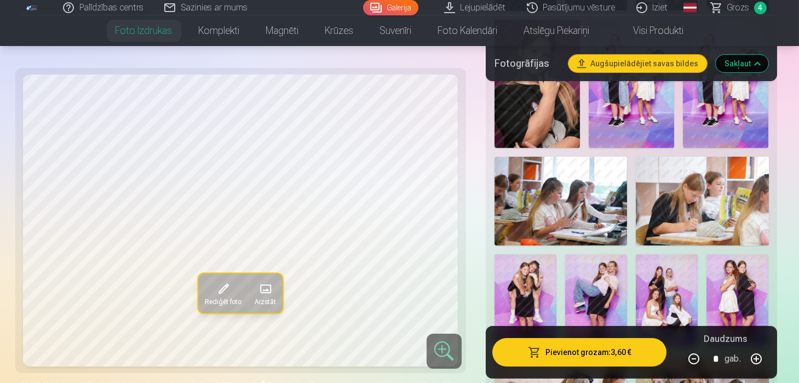
scroll to position [889, 0]
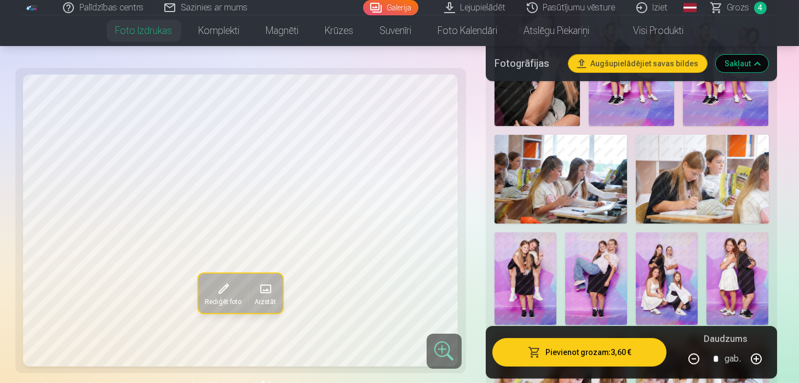
click at [526, 266] on img at bounding box center [525, 278] width 62 height 93
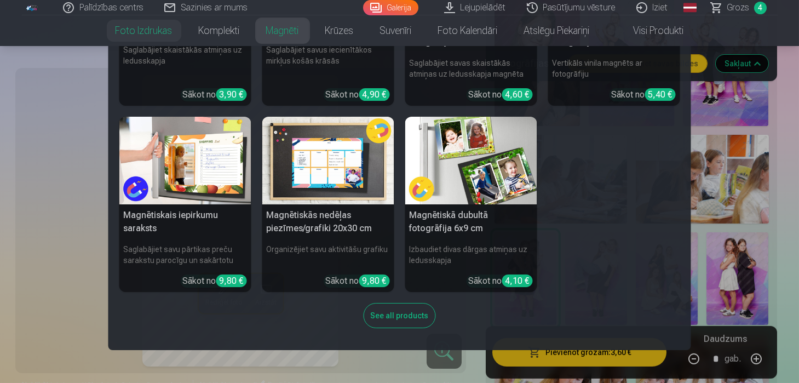
click at [286, 34] on link "Magnēti" at bounding box center [282, 30] width 59 height 31
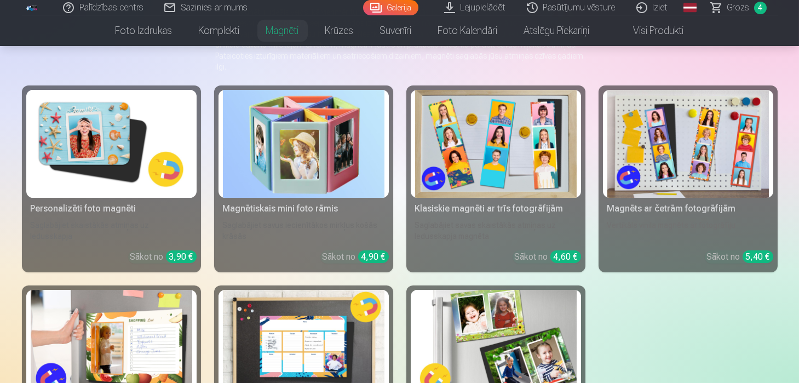
scroll to position [130, 0]
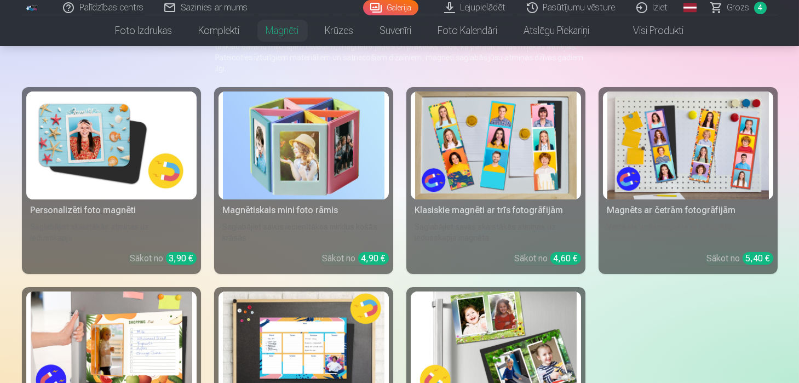
click at [153, 171] on img at bounding box center [111, 145] width 161 height 108
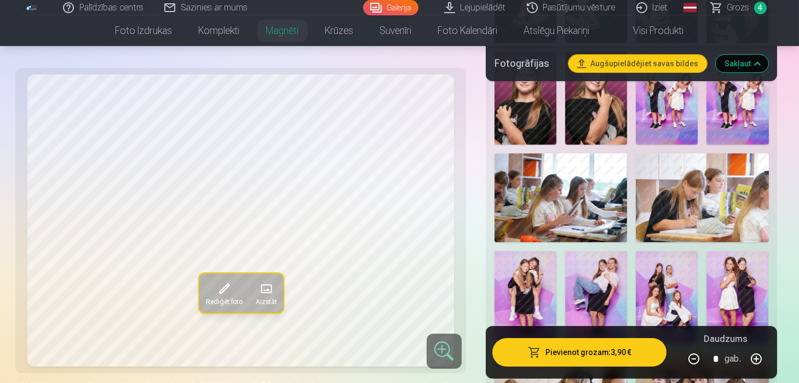
scroll to position [672, 0]
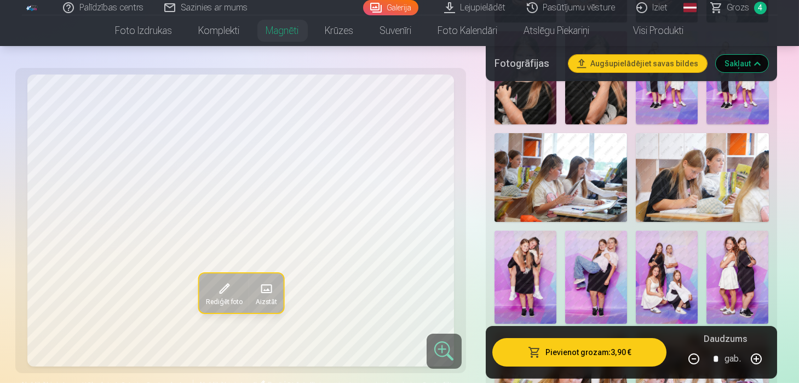
click at [523, 271] on img at bounding box center [525, 276] width 62 height 93
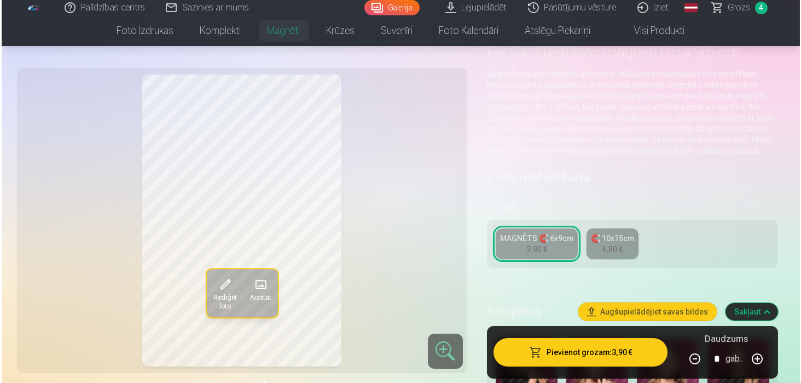
scroll to position [65, 0]
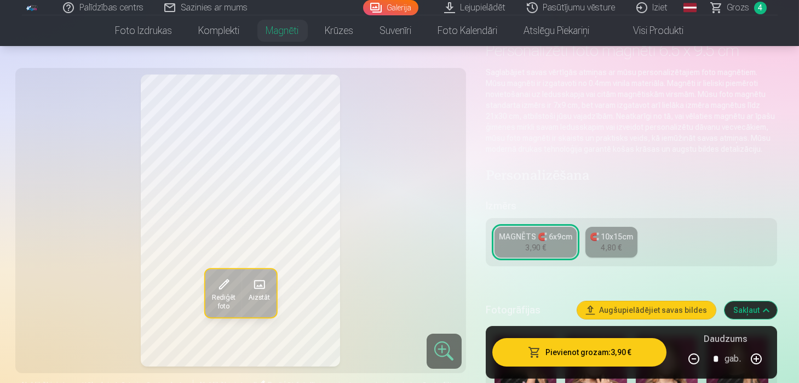
click at [591, 345] on button "Pievienot grozam : 3,90 €" at bounding box center [579, 352] width 175 height 28
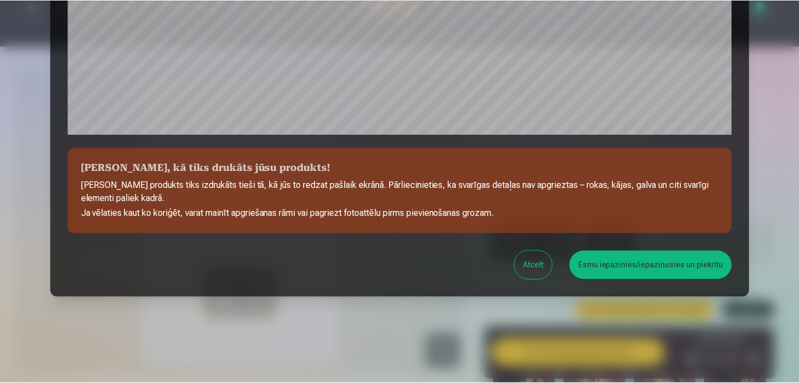
scroll to position [406, 0]
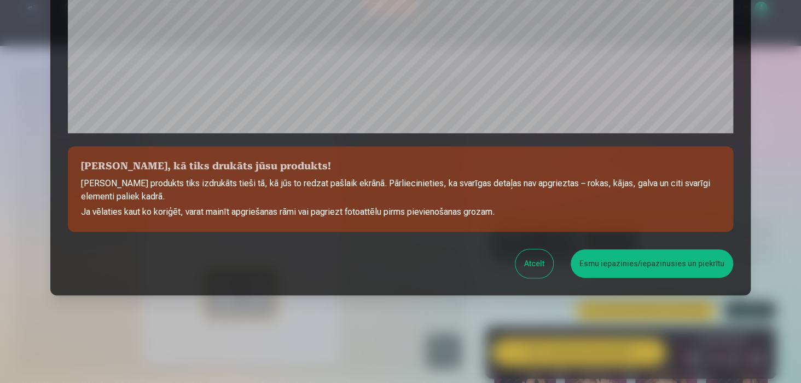
click at [654, 261] on button "Esmu iepazinies/iepazinusies un piekrītu" at bounding box center [652, 263] width 163 height 28
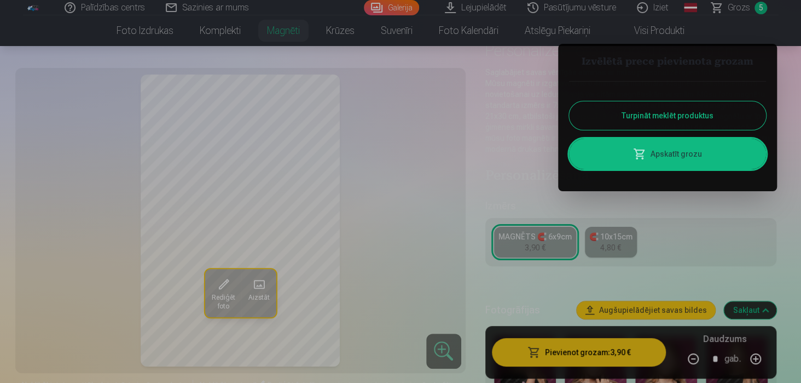
click at [683, 226] on div at bounding box center [400, 191] width 801 height 383
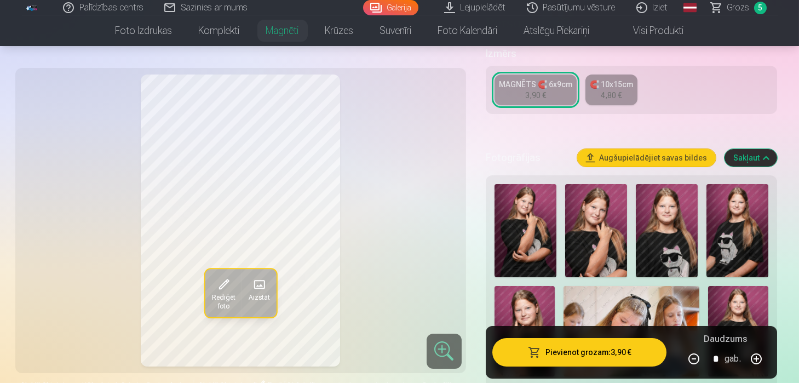
scroll to position [238, 0]
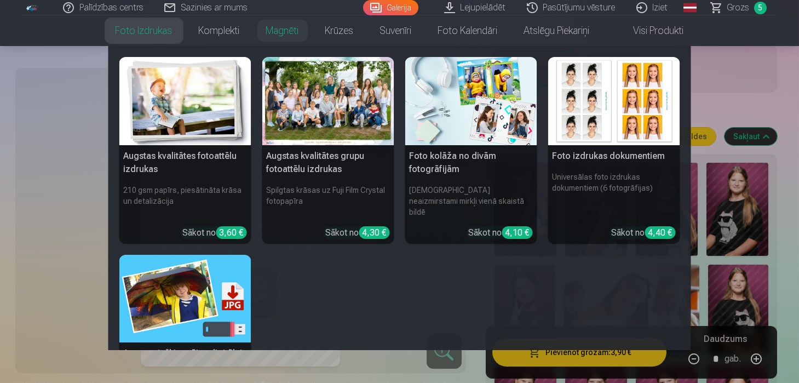
click at [613, 119] on img at bounding box center [614, 101] width 132 height 88
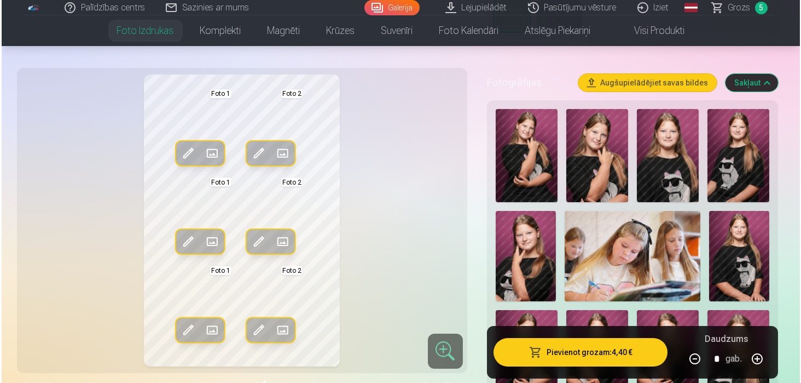
scroll to position [260, 0]
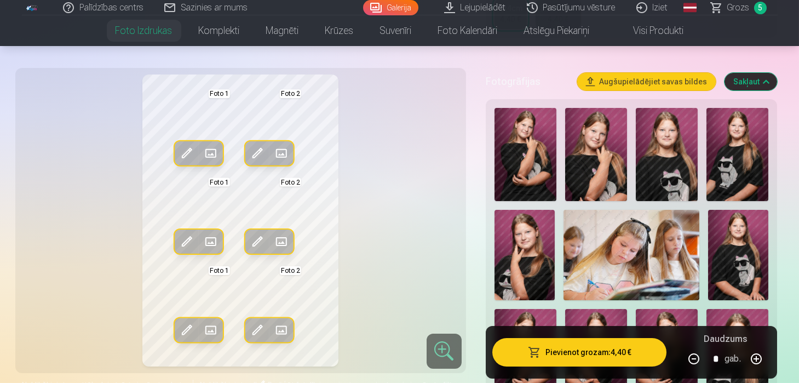
click at [665, 129] on img at bounding box center [667, 154] width 62 height 93
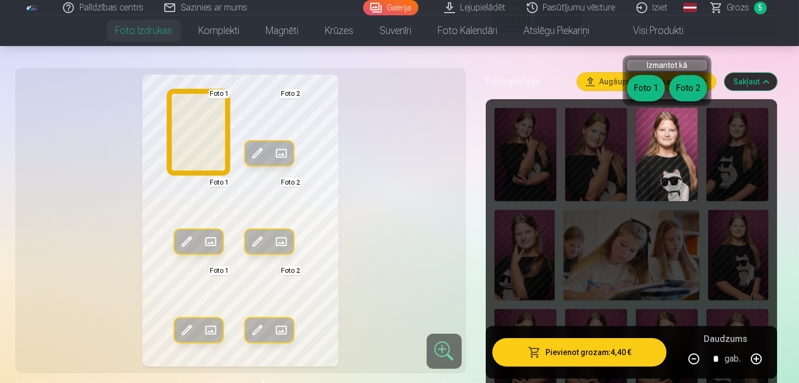
click at [637, 84] on button "Foto 1" at bounding box center [646, 88] width 38 height 26
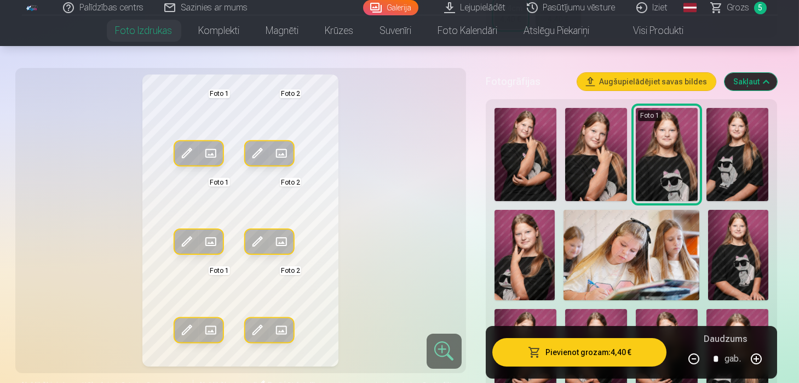
click at [741, 159] on img at bounding box center [737, 154] width 62 height 93
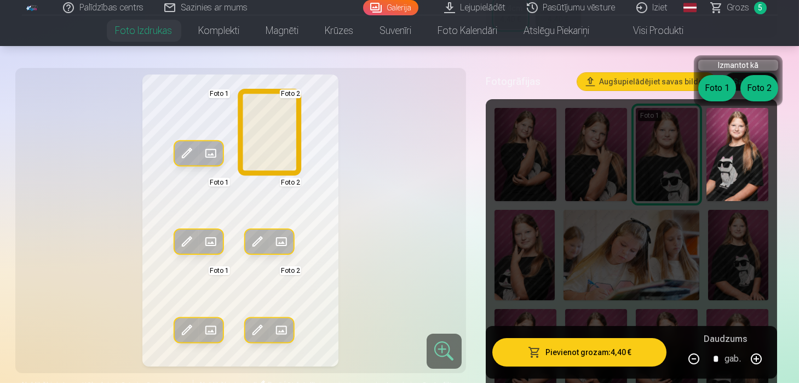
click at [753, 85] on button "Foto 2" at bounding box center [759, 88] width 38 height 26
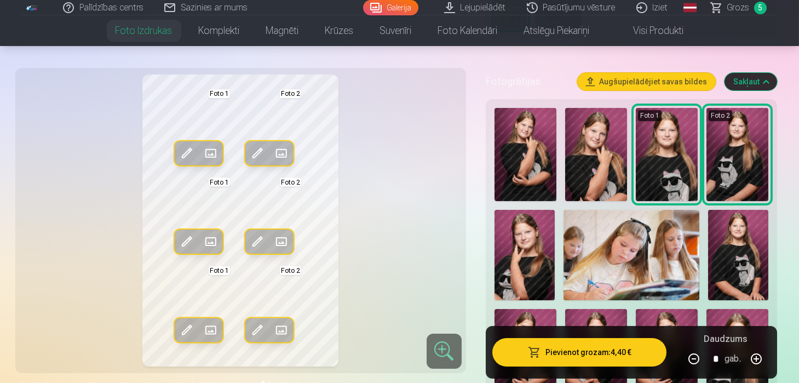
click at [739, 226] on img at bounding box center [738, 255] width 60 height 91
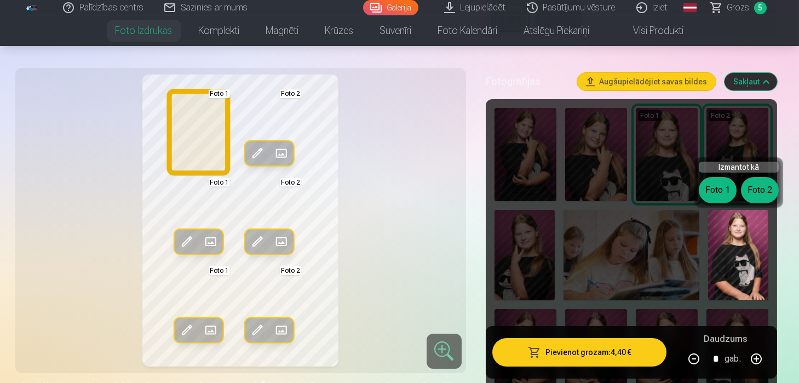
click at [714, 189] on button "Foto 1" at bounding box center [718, 190] width 38 height 26
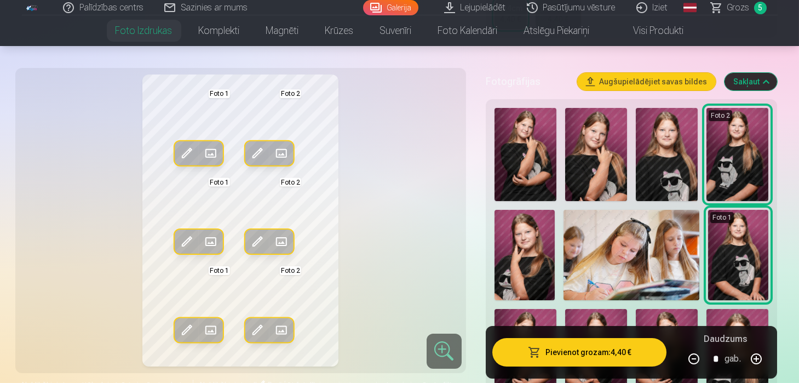
click at [678, 164] on img at bounding box center [667, 154] width 62 height 93
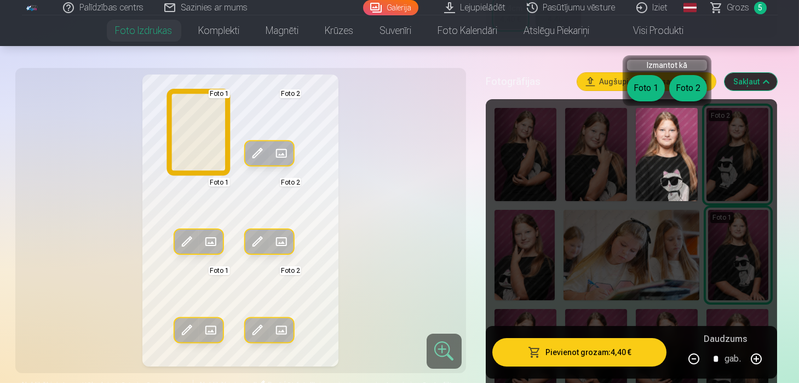
click at [650, 91] on button "Foto 1" at bounding box center [646, 88] width 38 height 26
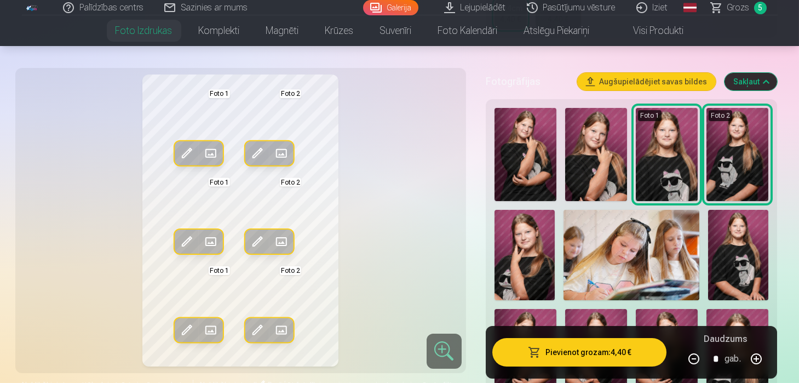
click at [627, 344] on button "Pievienot grozam : 4,40 €" at bounding box center [579, 352] width 175 height 28
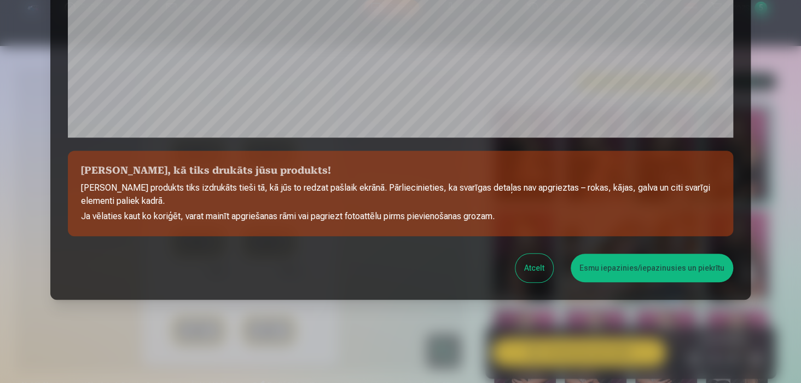
scroll to position [406, 0]
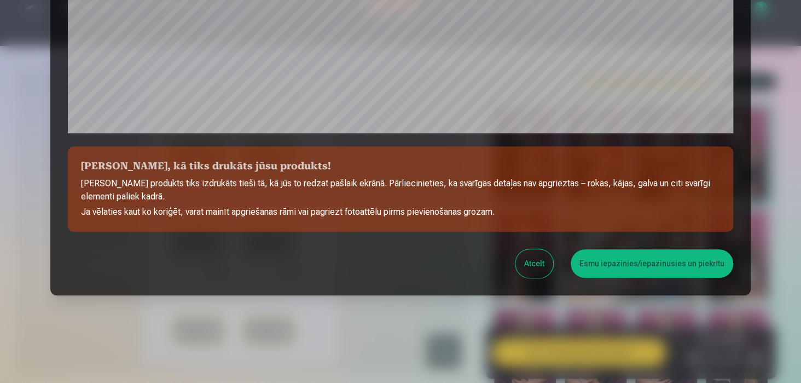
click at [631, 264] on button "Esmu iepazinies/iepazinusies un piekrītu" at bounding box center [652, 263] width 163 height 28
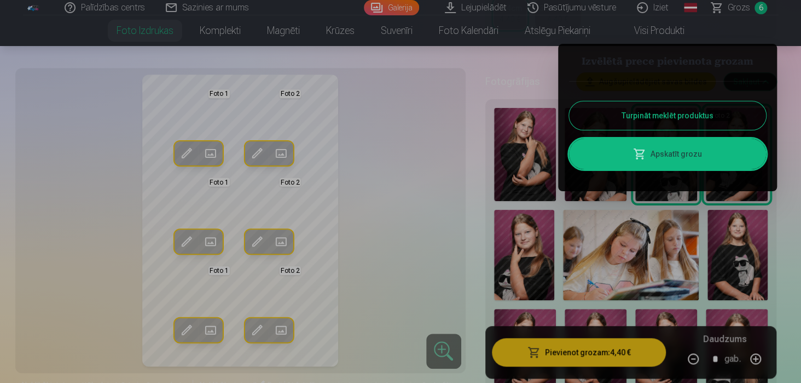
click at [513, 275] on div at bounding box center [400, 191] width 801 height 383
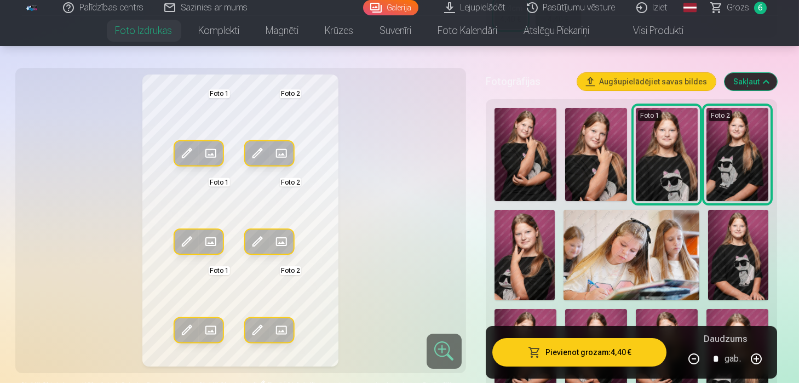
click at [612, 354] on button "Pievienot grozam : 4,40 €" at bounding box center [579, 352] width 175 height 28
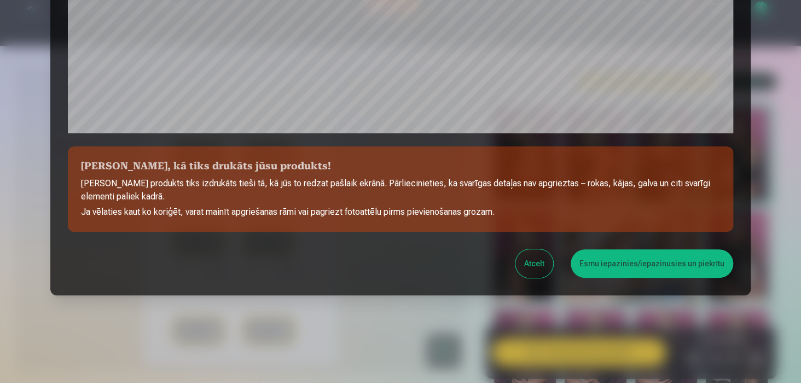
click at [641, 264] on button "Esmu iepazinies/iepazinusies un piekrītu" at bounding box center [652, 263] width 163 height 28
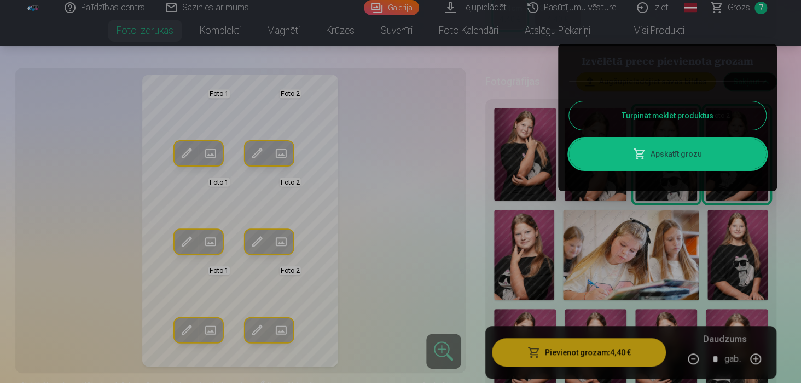
click at [639, 155] on span at bounding box center [639, 153] width 13 height 13
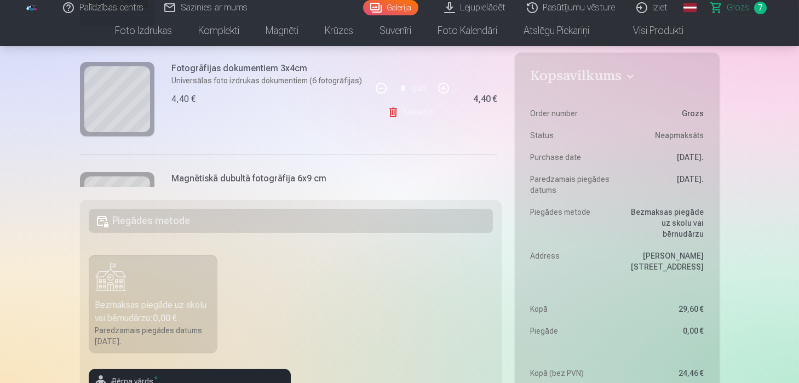
scroll to position [182, 0]
click at [395, 109] on link "Noņemt" at bounding box center [413, 114] width 50 height 22
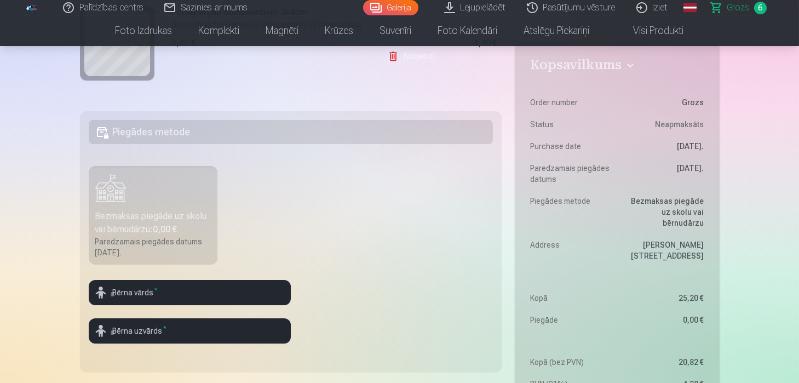
scroll to position [260, 0]
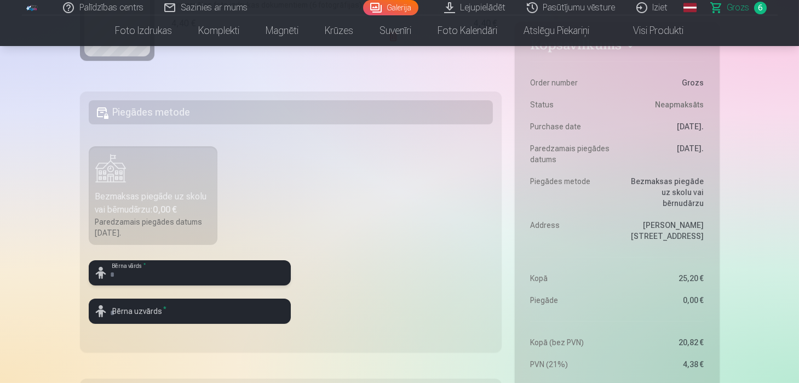
click at [197, 274] on input "text" at bounding box center [190, 272] width 202 height 25
type input "****"
click at [190, 318] on input "text" at bounding box center [190, 310] width 202 height 25
type input "*******"
click at [184, 201] on div "Bezmaksas piegāde uz skolu vai bērnudārzu : 0,00 €" at bounding box center [153, 203] width 116 height 26
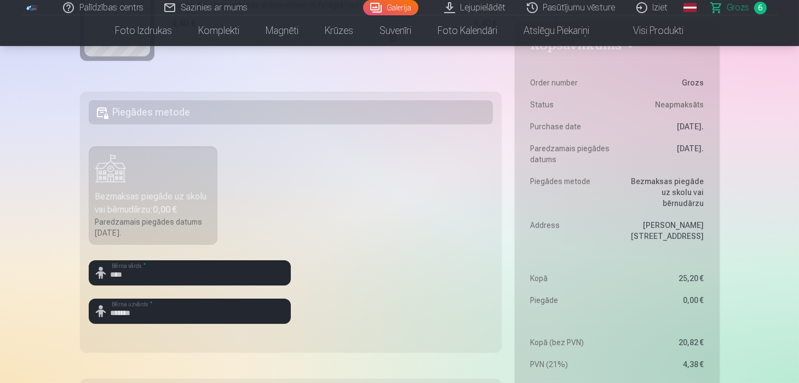
click at [197, 204] on div "Bezmaksas piegāde uz skolu vai bērnudārzu : 0,00 €" at bounding box center [153, 203] width 116 height 26
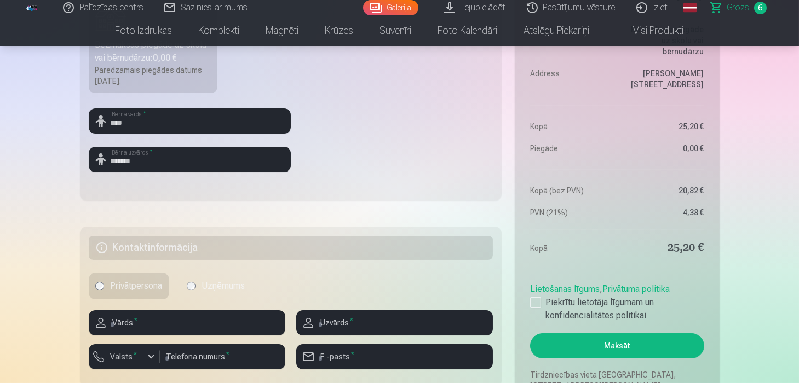
scroll to position [434, 0]
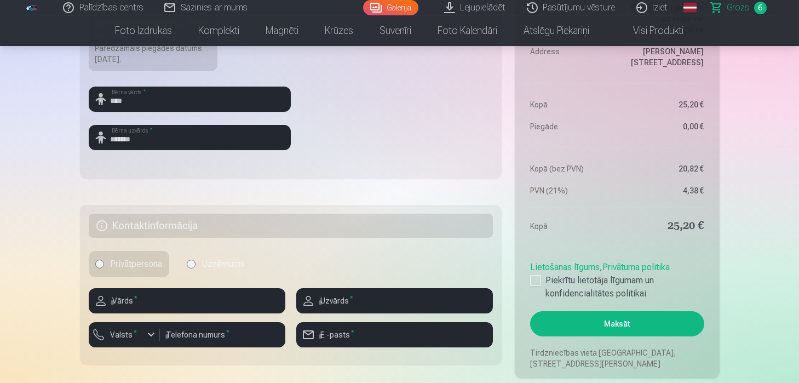
drag, startPoint x: 392, startPoint y: 152, endPoint x: 401, endPoint y: 151, distance: 8.8
click at [401, 151] on fieldset "Piegādes metode Bezmaksas piegāde uz skolu vai bērnudārzu : 0,00 € Paredzamais …" at bounding box center [291, 48] width 422 height 261
click at [537, 273] on div "Lietošanas līgums , Privātuma politika Piekrītu lietotāja līgumam un konfidenci…" at bounding box center [617, 278] width 174 height 44
click at [533, 282] on div at bounding box center [535, 280] width 11 height 11
click at [569, 331] on button "Maksāt" at bounding box center [617, 323] width 174 height 25
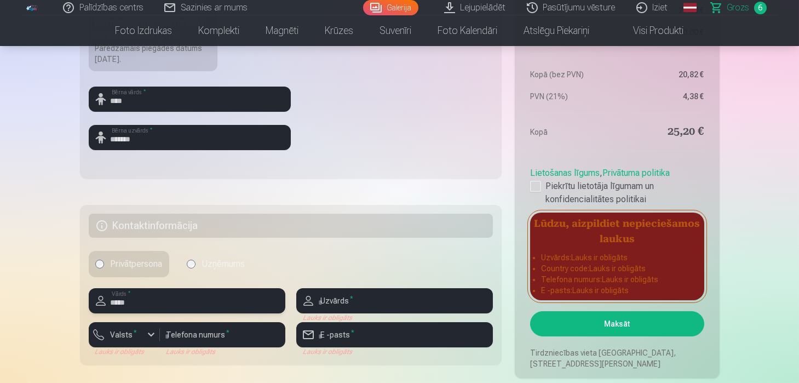
type input "****"
type input "*"
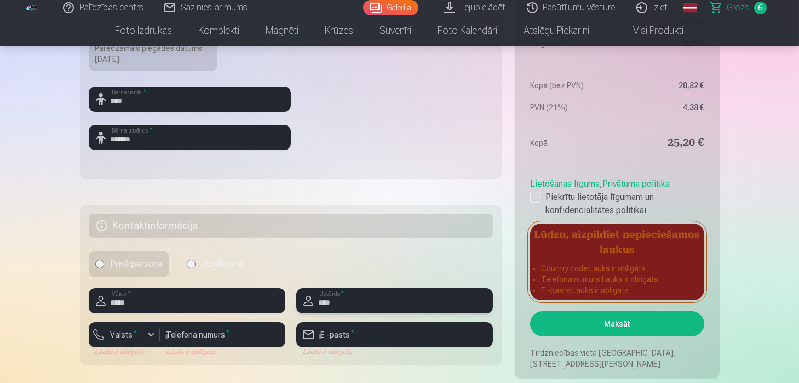
type input "*******"
click at [236, 331] on input "number" at bounding box center [222, 334] width 125 height 25
type input "********"
type input "**********"
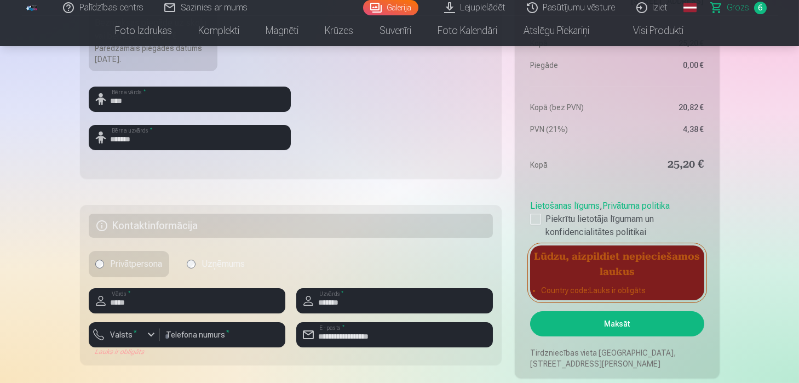
click at [435, 257] on div "Privātpersona Uzņēmums" at bounding box center [291, 264] width 405 height 26
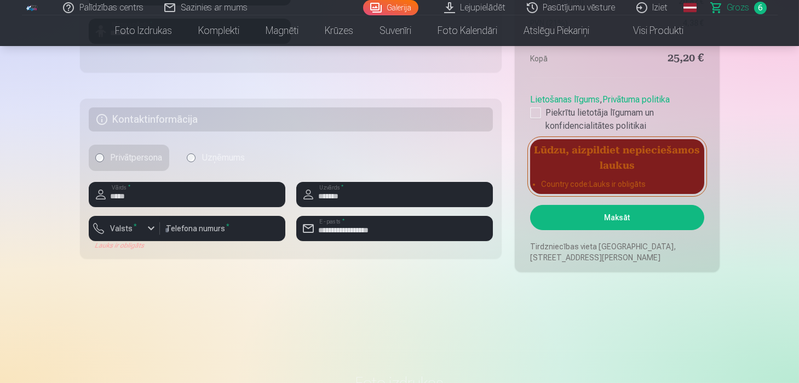
scroll to position [542, 0]
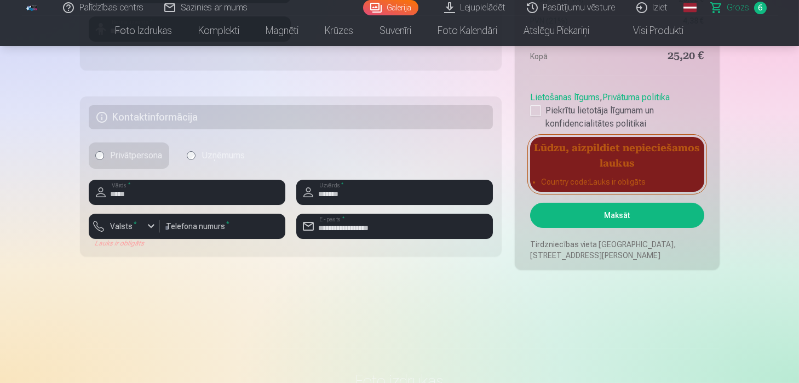
click at [631, 220] on button "Maksāt" at bounding box center [617, 215] width 174 height 25
click at [617, 215] on button "Maksāt" at bounding box center [617, 215] width 174 height 25
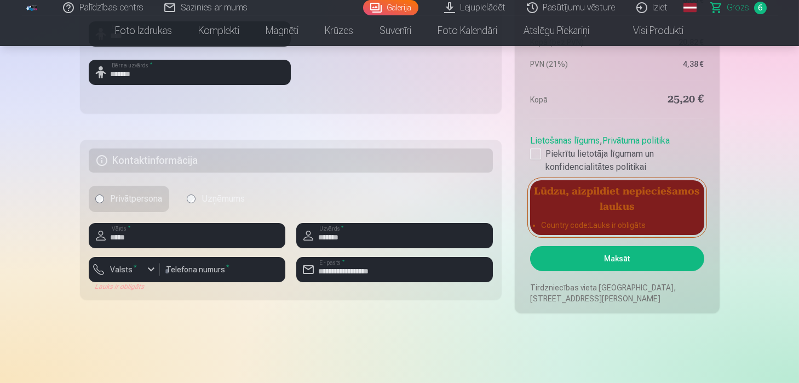
scroll to position [520, 0]
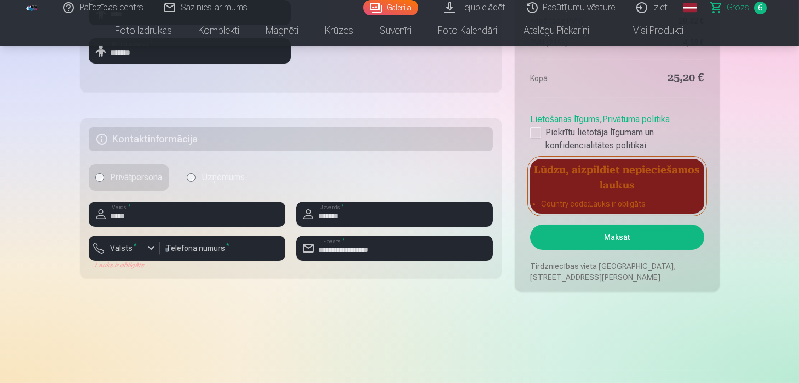
click at [625, 239] on button "Maksāt" at bounding box center [617, 236] width 174 height 25
